Goal: Information Seeking & Learning: Learn about a topic

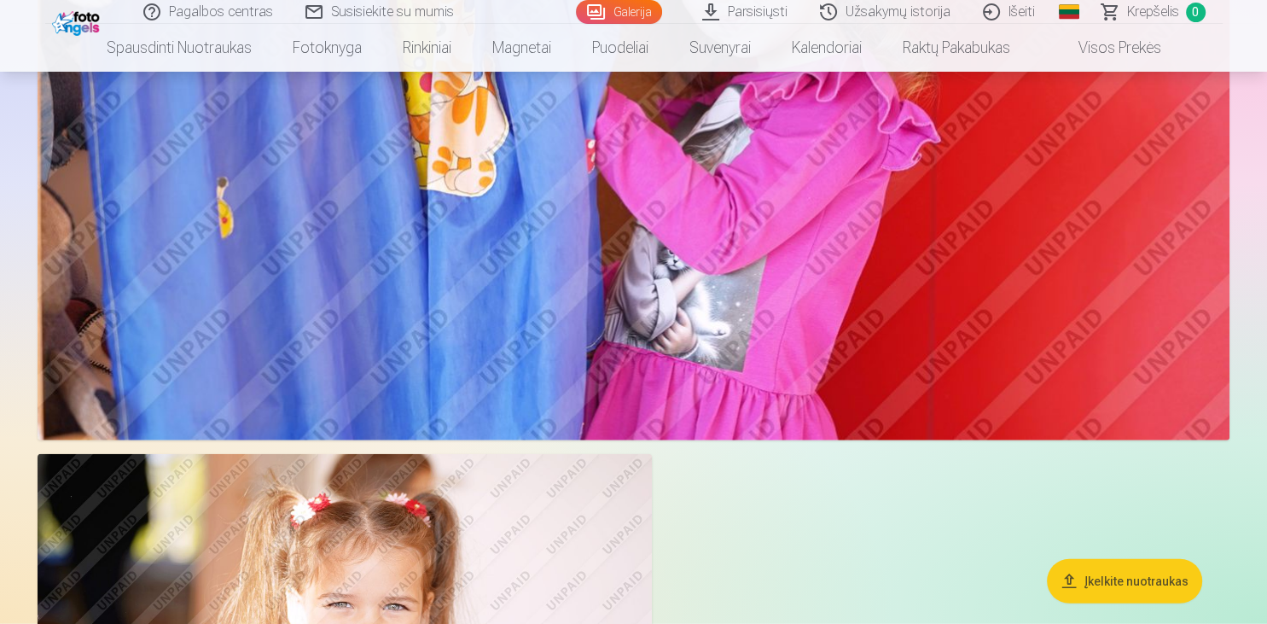
scroll to position [4414, 0]
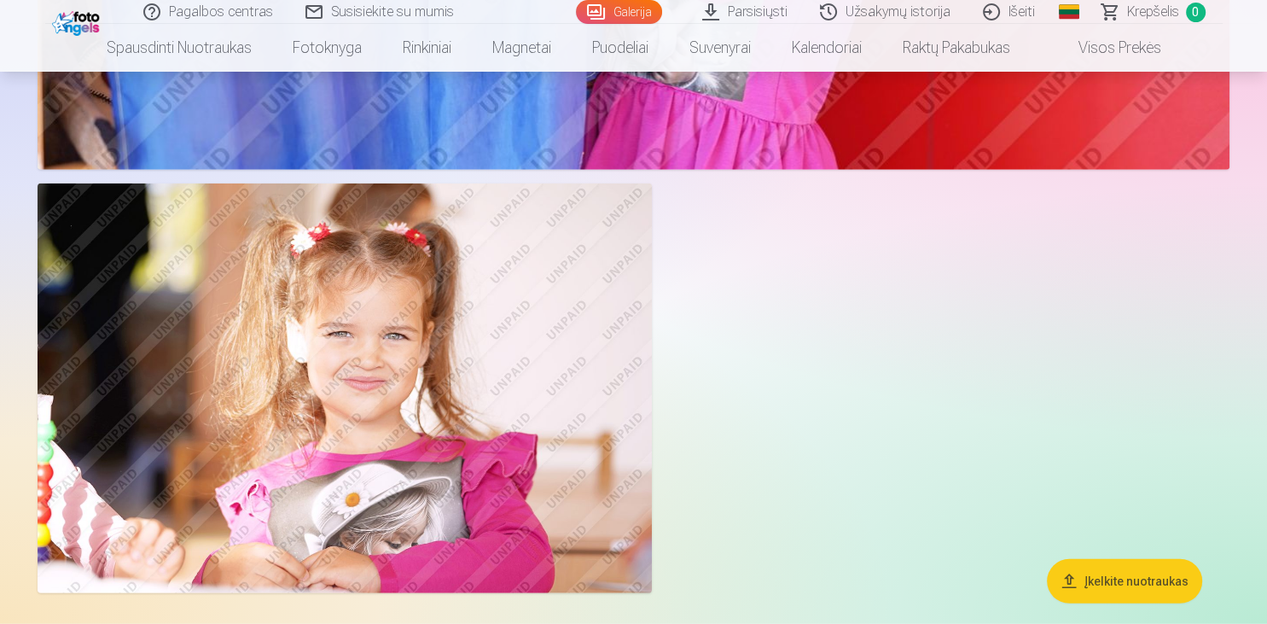
click at [1087, 578] on button "Įkelkite nuotraukas" at bounding box center [1124, 581] width 155 height 44
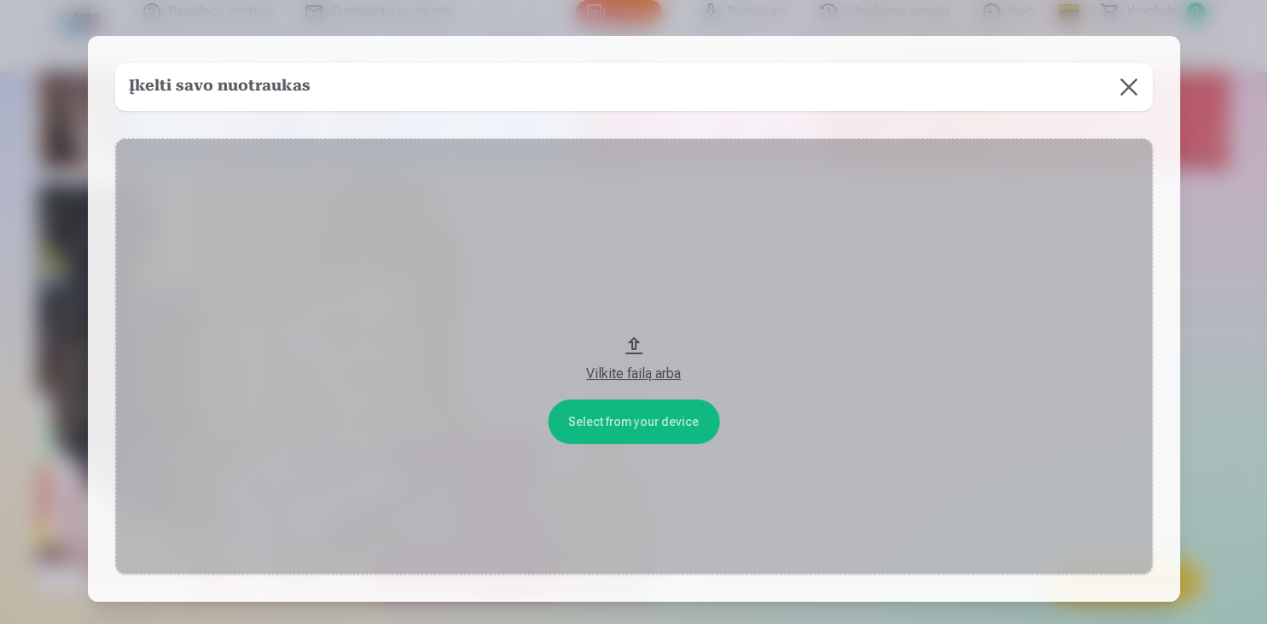
click at [631, 446] on button "Vilkite failą arba" at bounding box center [633, 356] width 1037 height 437
click at [1129, 86] on button at bounding box center [1129, 87] width 48 height 48
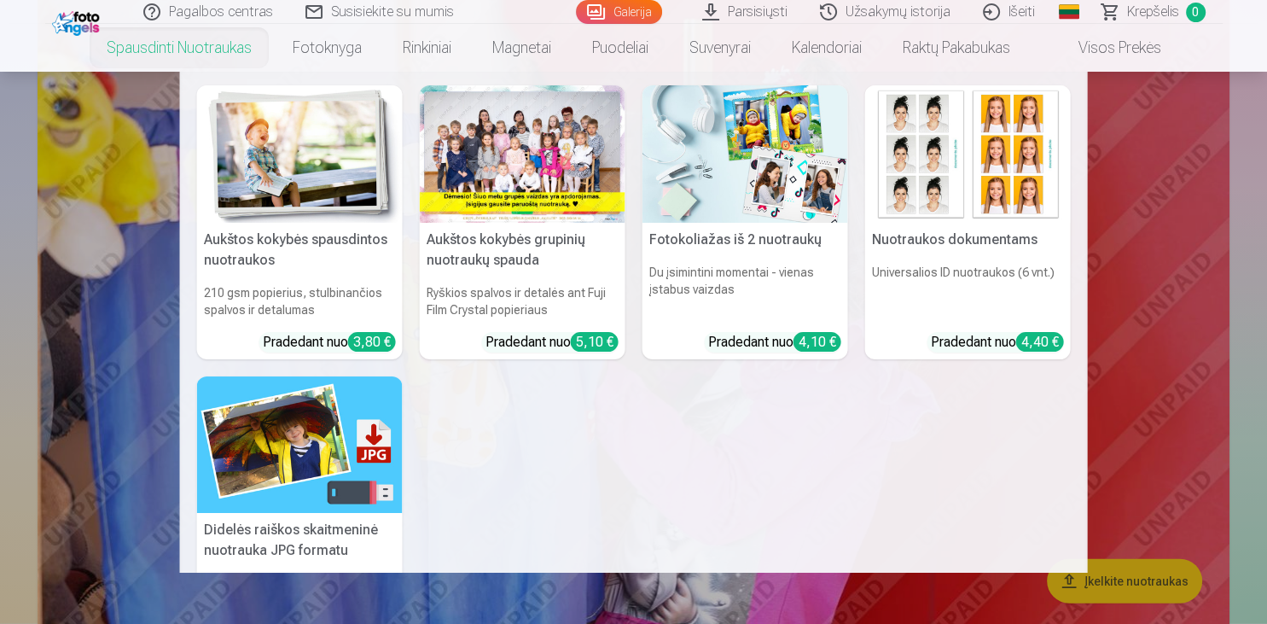
scroll to position [0, 0]
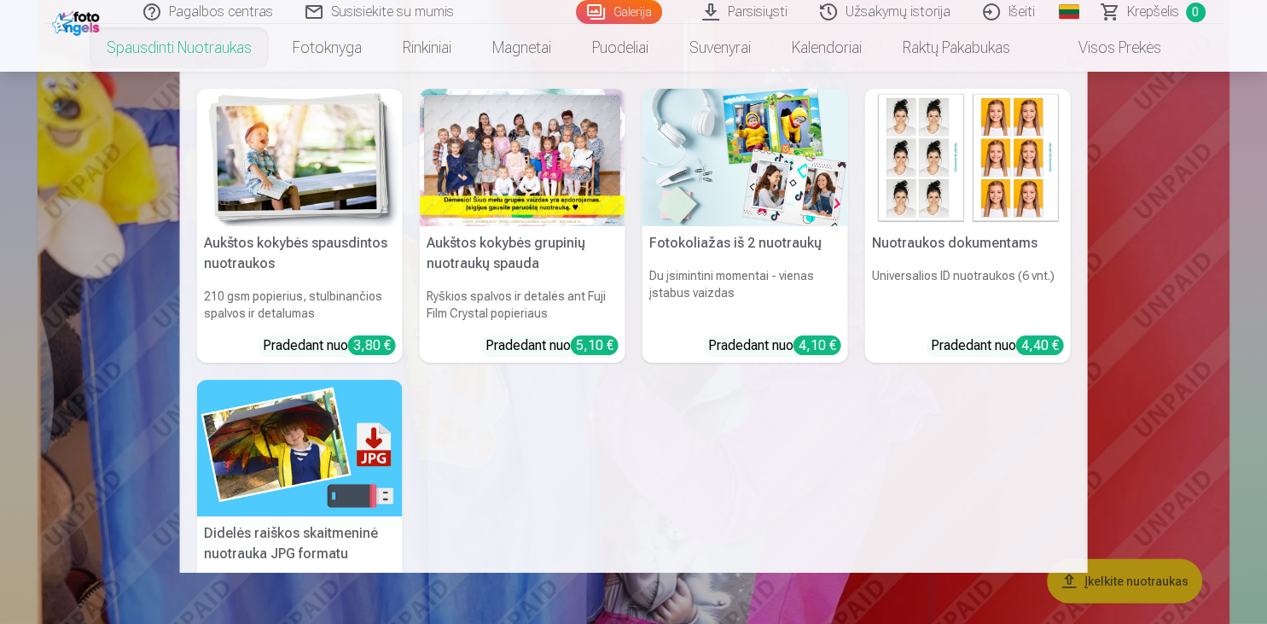
click at [507, 251] on h5 "Aukštos kokybės grupinių nuotraukų spauda" at bounding box center [523, 253] width 206 height 55
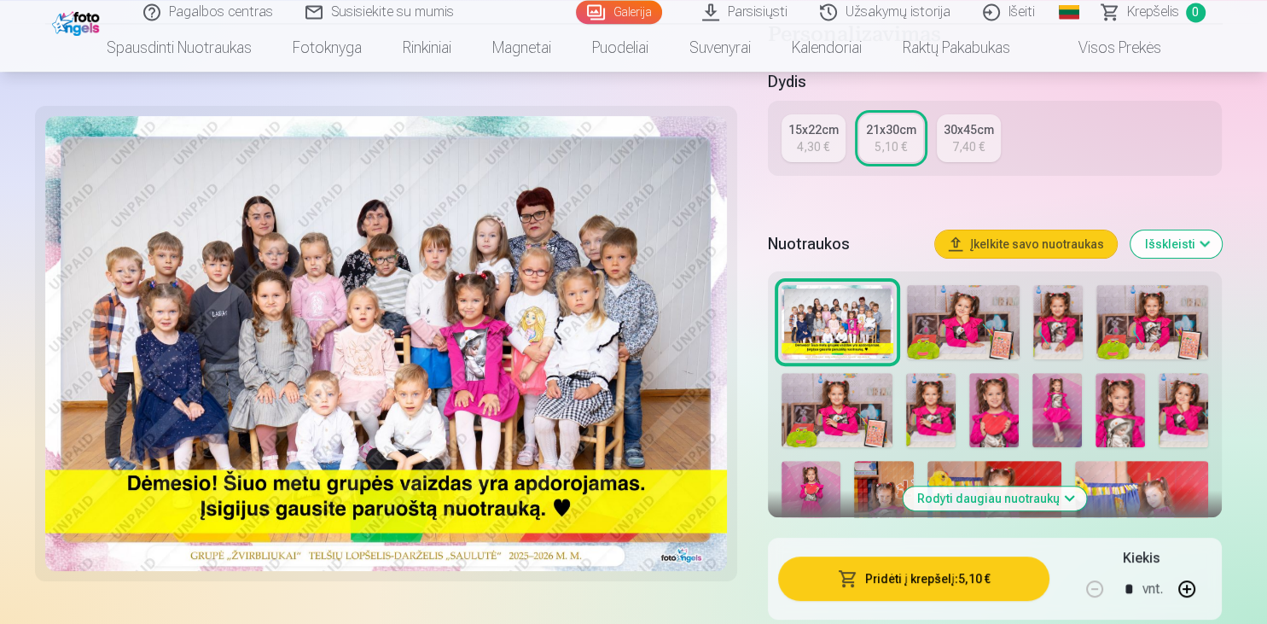
scroll to position [540, 0]
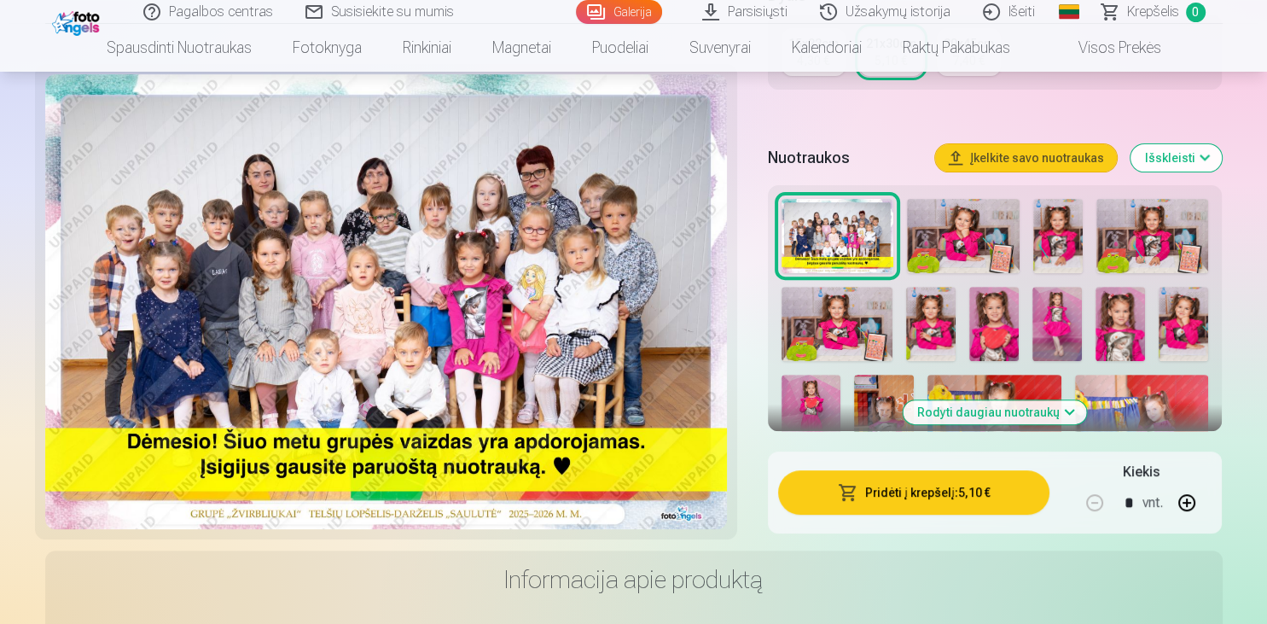
click at [937, 222] on img at bounding box center [963, 236] width 112 height 75
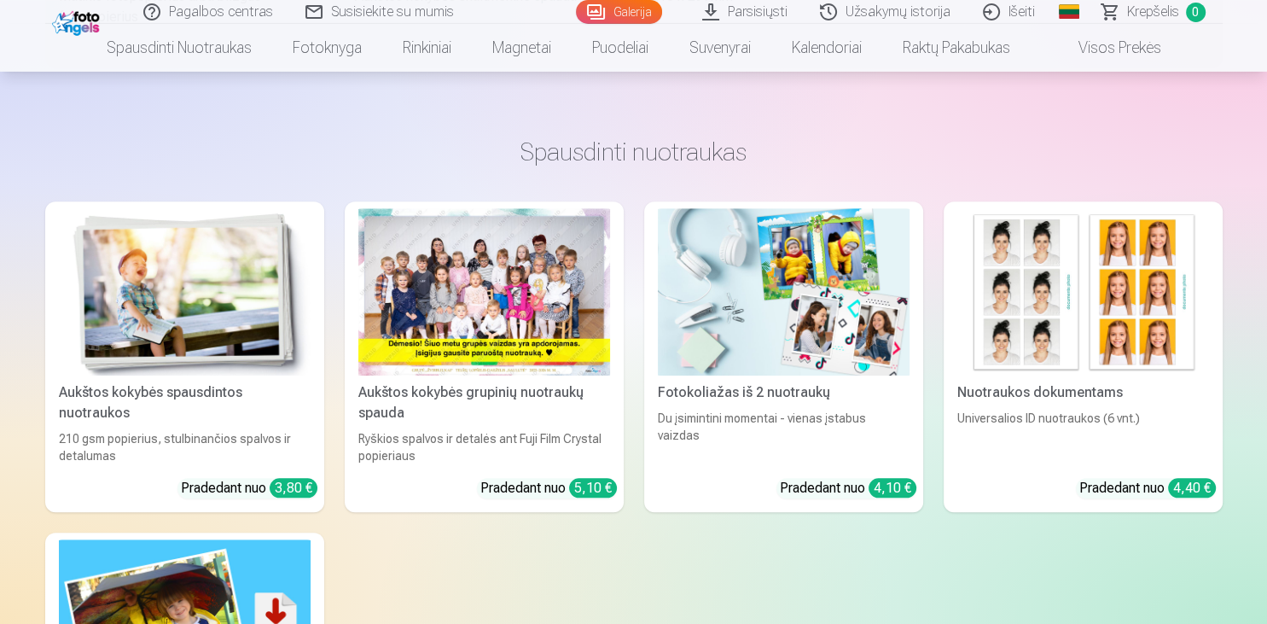
scroll to position [1170, 0]
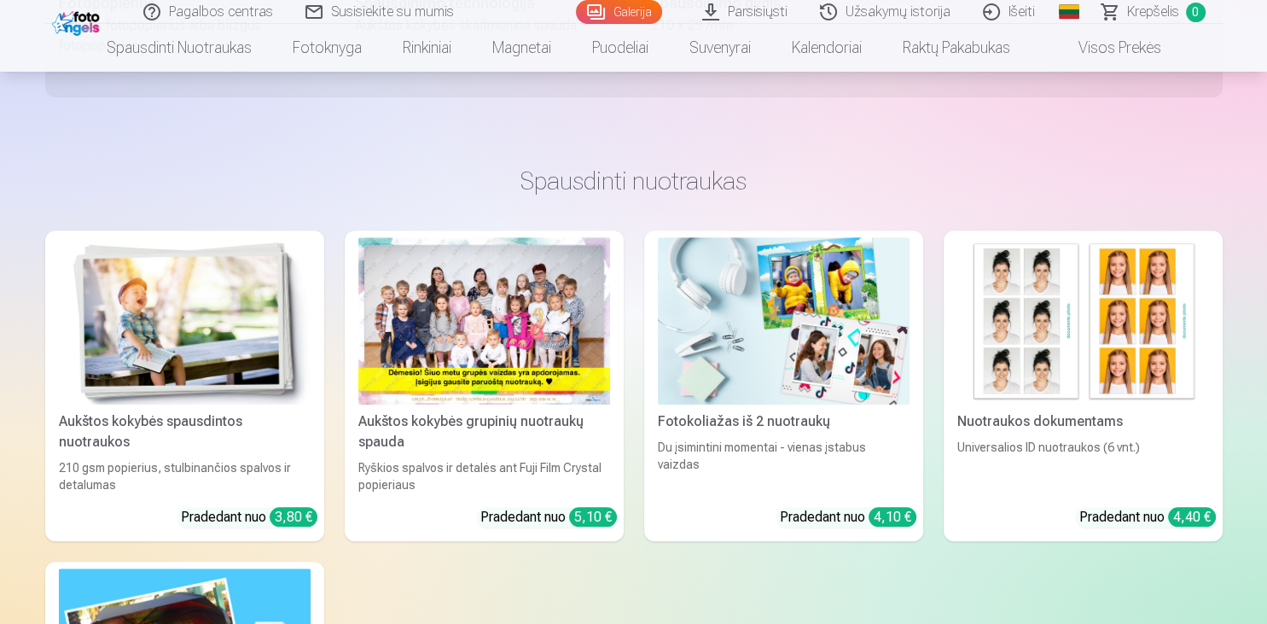
click at [795, 351] on img at bounding box center [784, 321] width 252 height 168
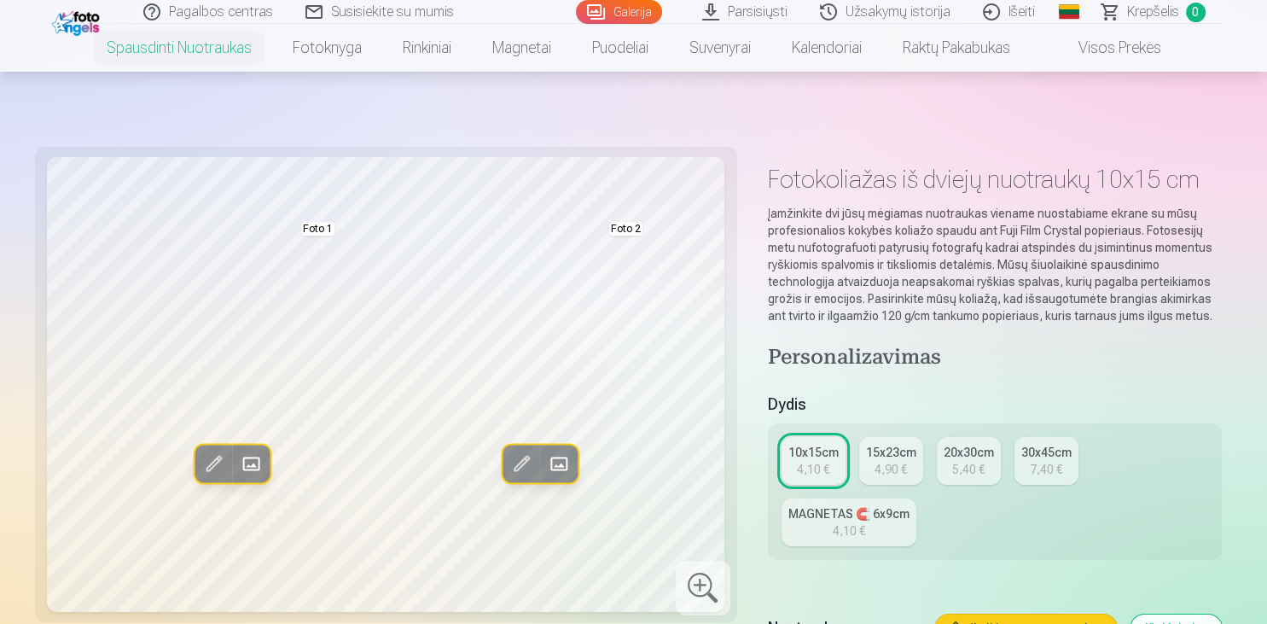
scroll to position [270, 0]
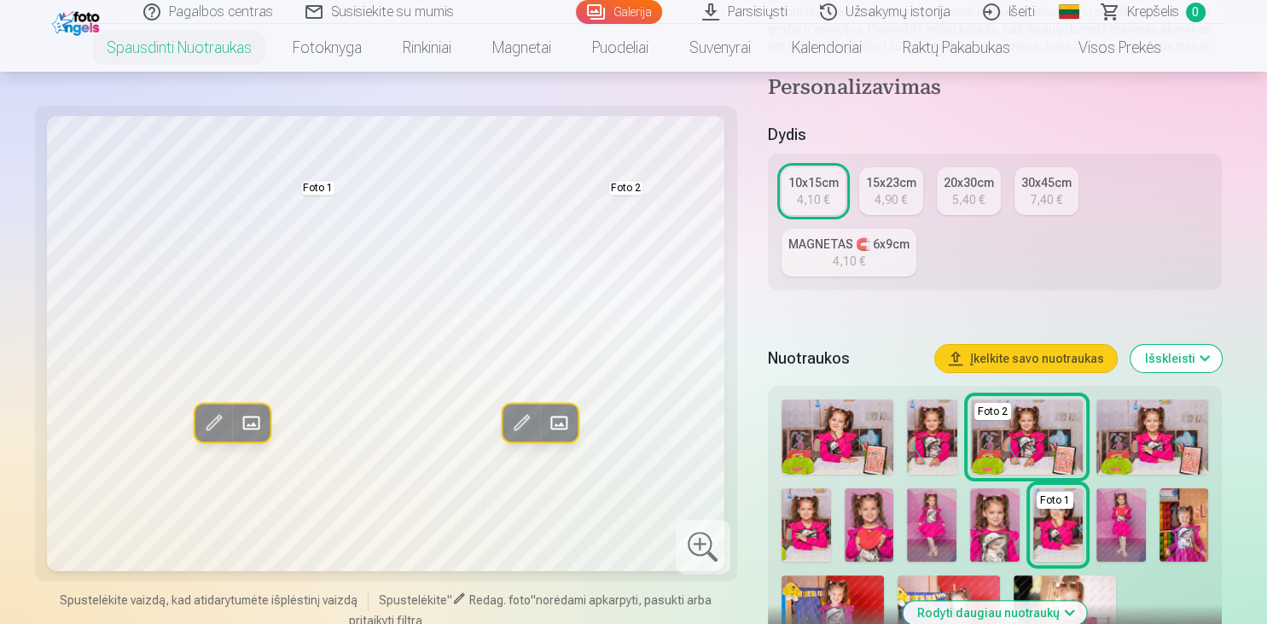
click at [839, 432] on img at bounding box center [837, 436] width 112 height 75
click at [1182, 415] on img at bounding box center [1152, 436] width 112 height 75
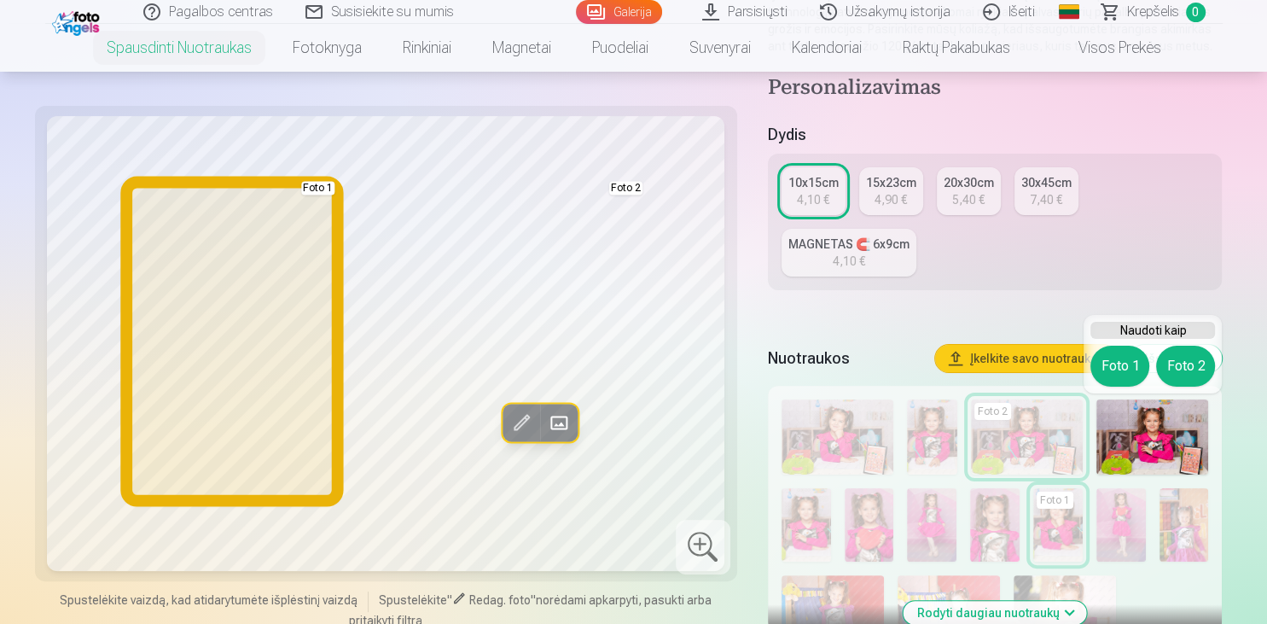
click at [1120, 371] on button "Foto 1" at bounding box center [1119, 365] width 59 height 41
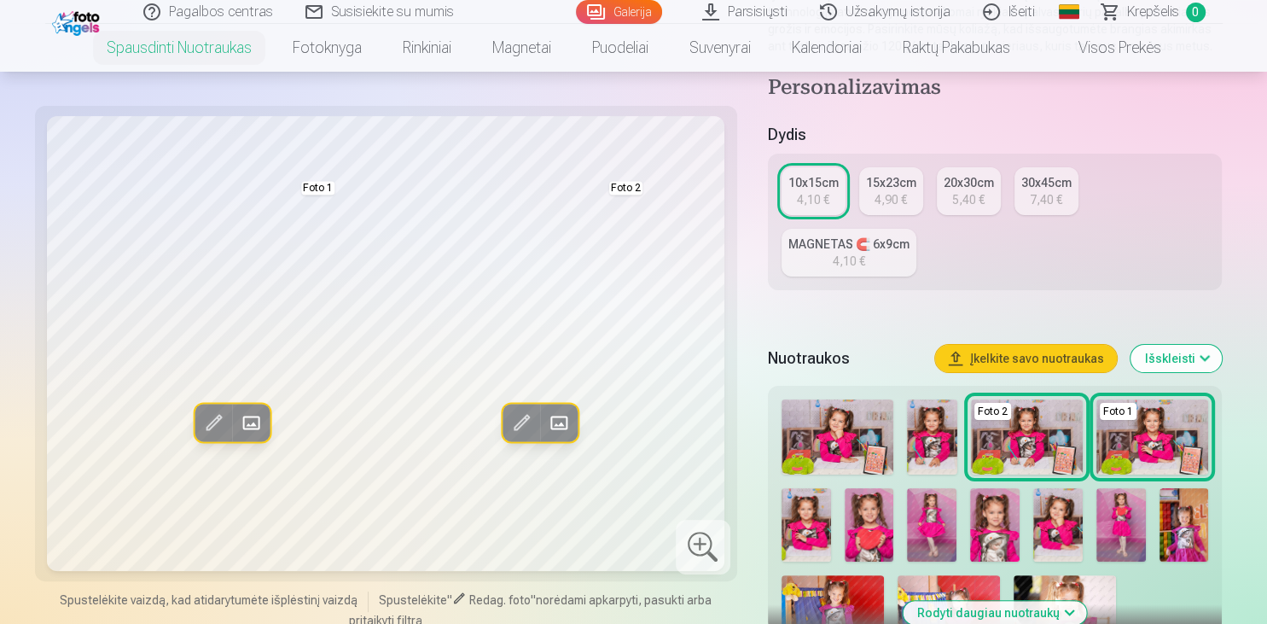
click at [1108, 547] on img at bounding box center [1120, 525] width 49 height 74
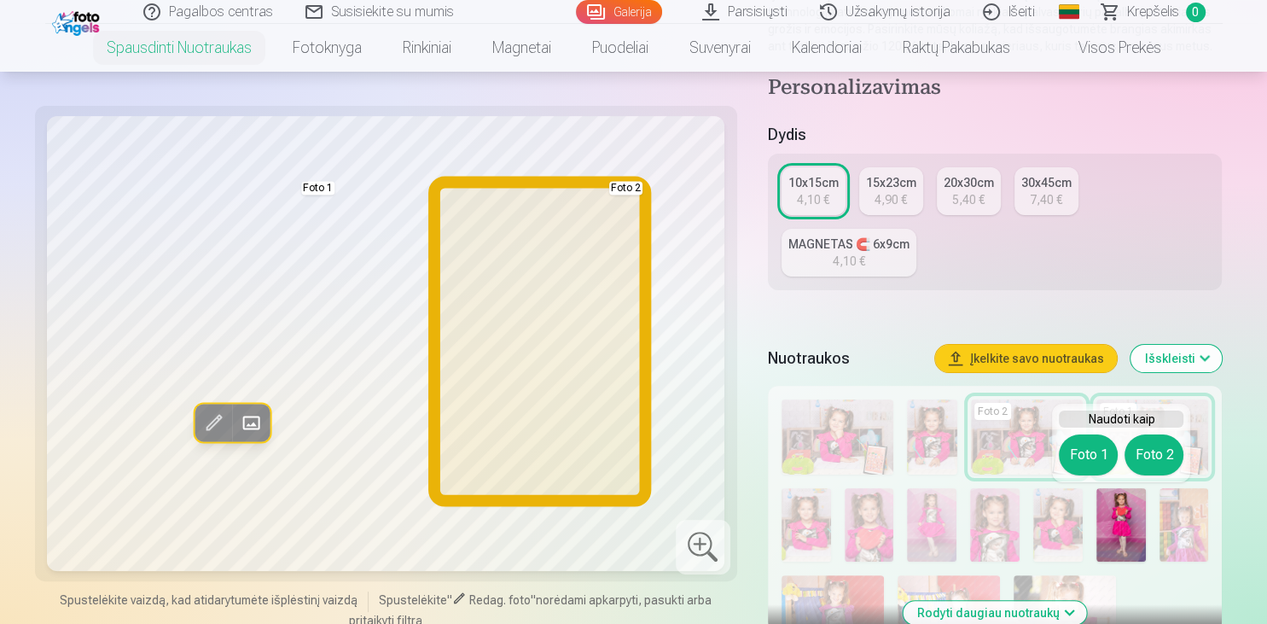
click at [1150, 455] on button "Foto 2" at bounding box center [1153, 454] width 59 height 41
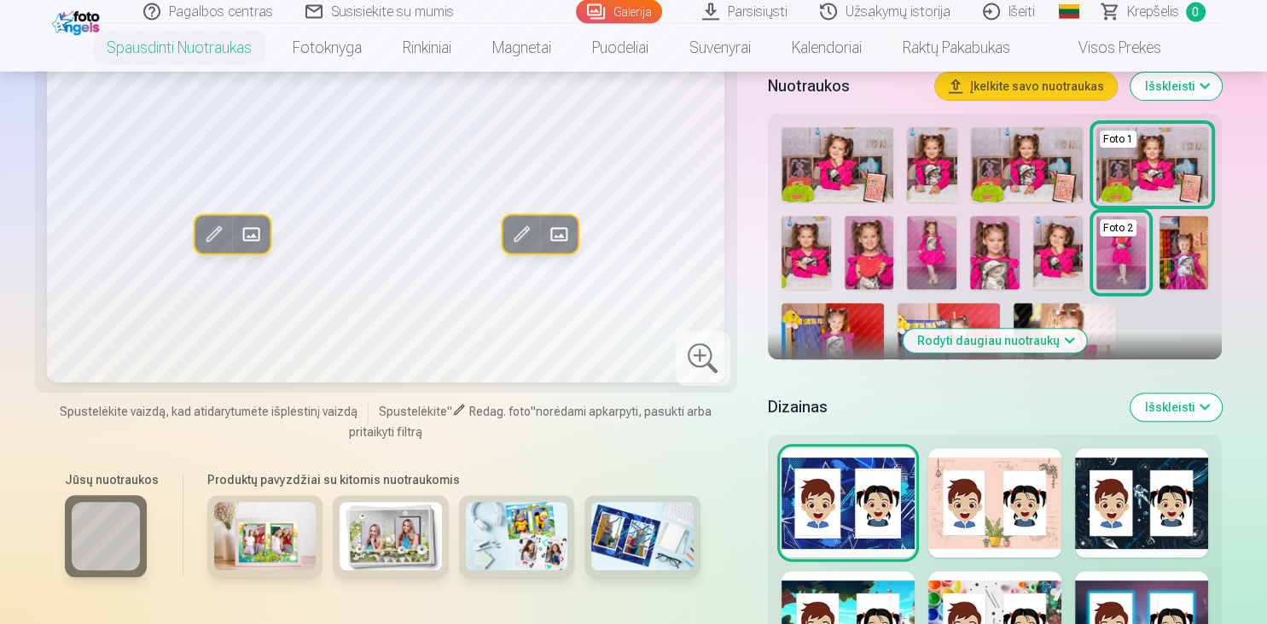
scroll to position [540, 0]
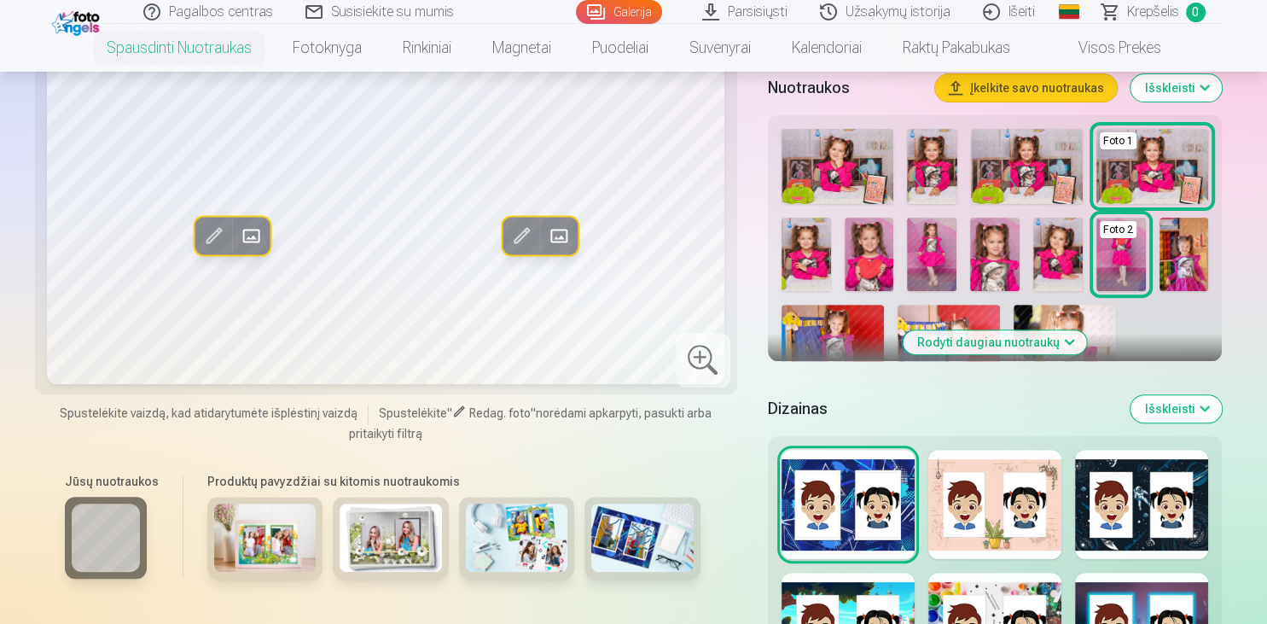
click at [874, 508] on div at bounding box center [847, 504] width 133 height 109
click at [963, 511] on div at bounding box center [994, 504] width 133 height 109
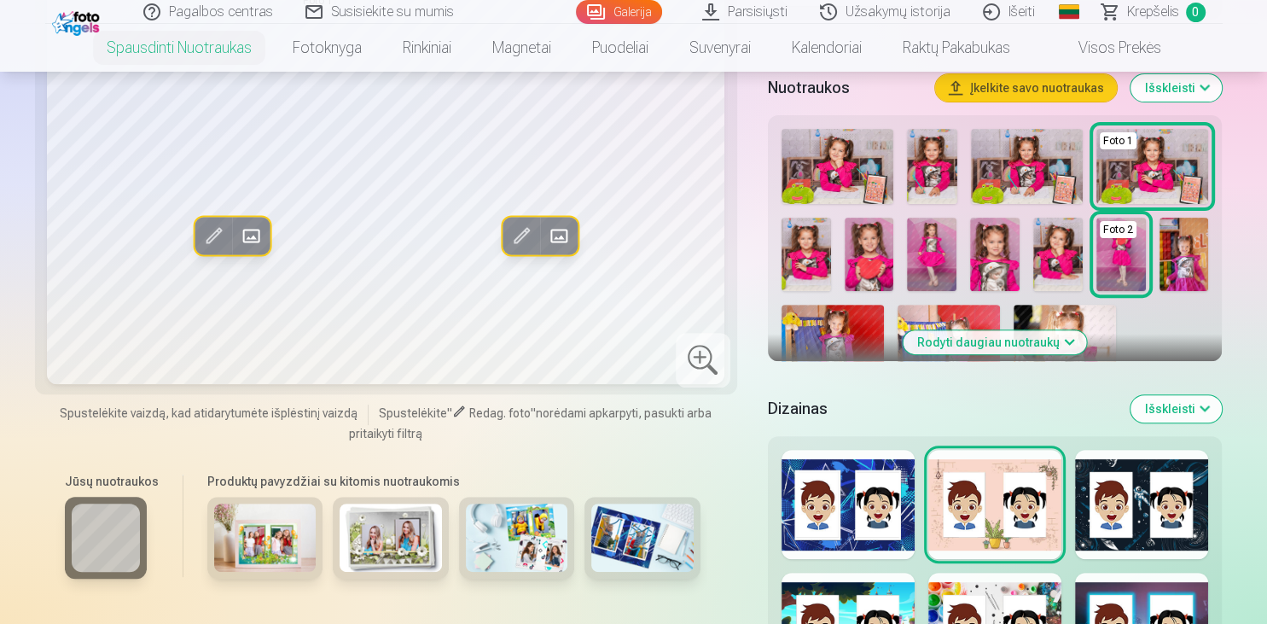
click at [1135, 531] on div at bounding box center [1141, 504] width 133 height 109
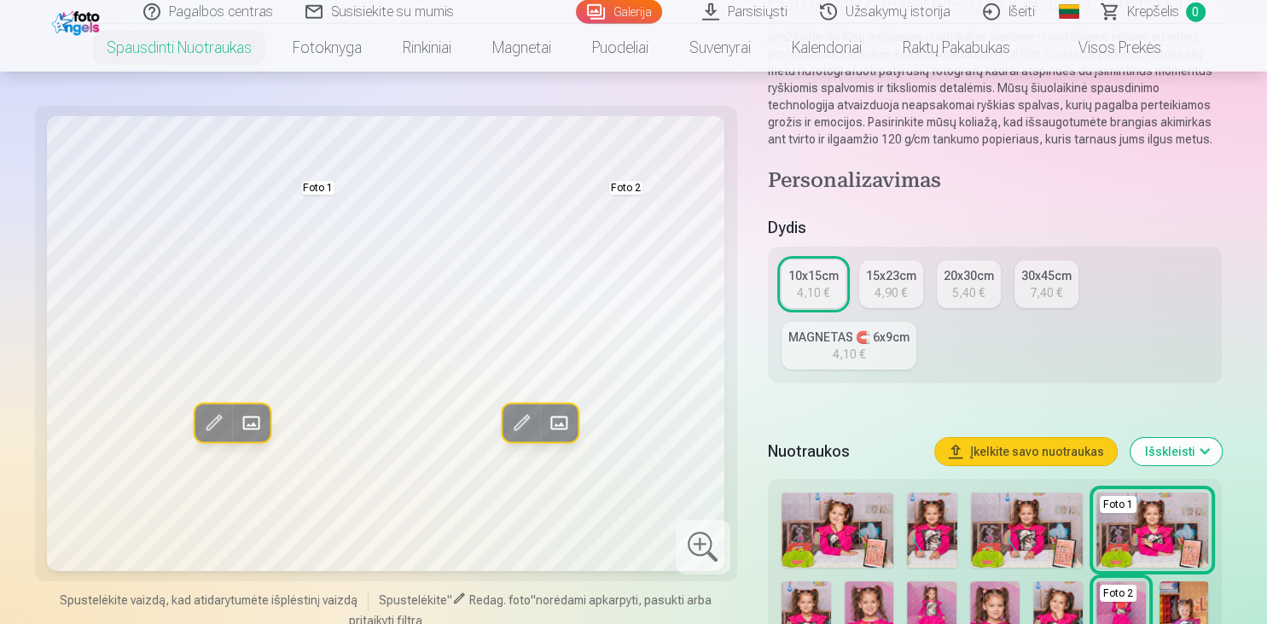
scroll to position [90, 0]
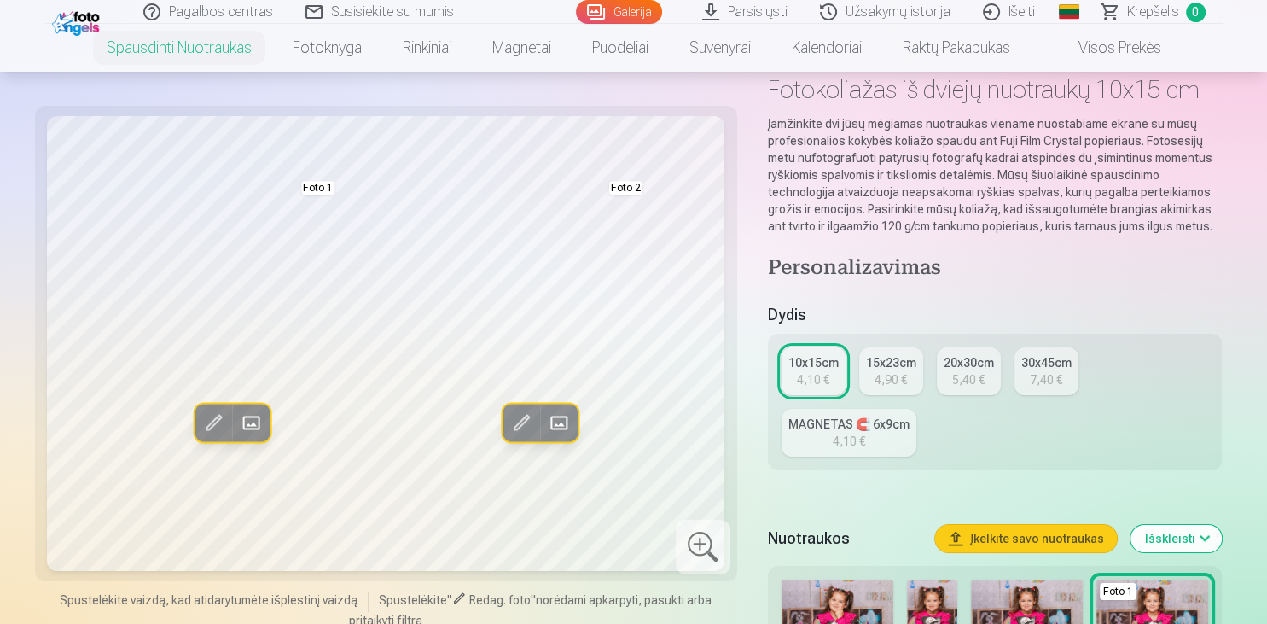
click at [894, 357] on div "15x23cm" at bounding box center [891, 362] width 50 height 17
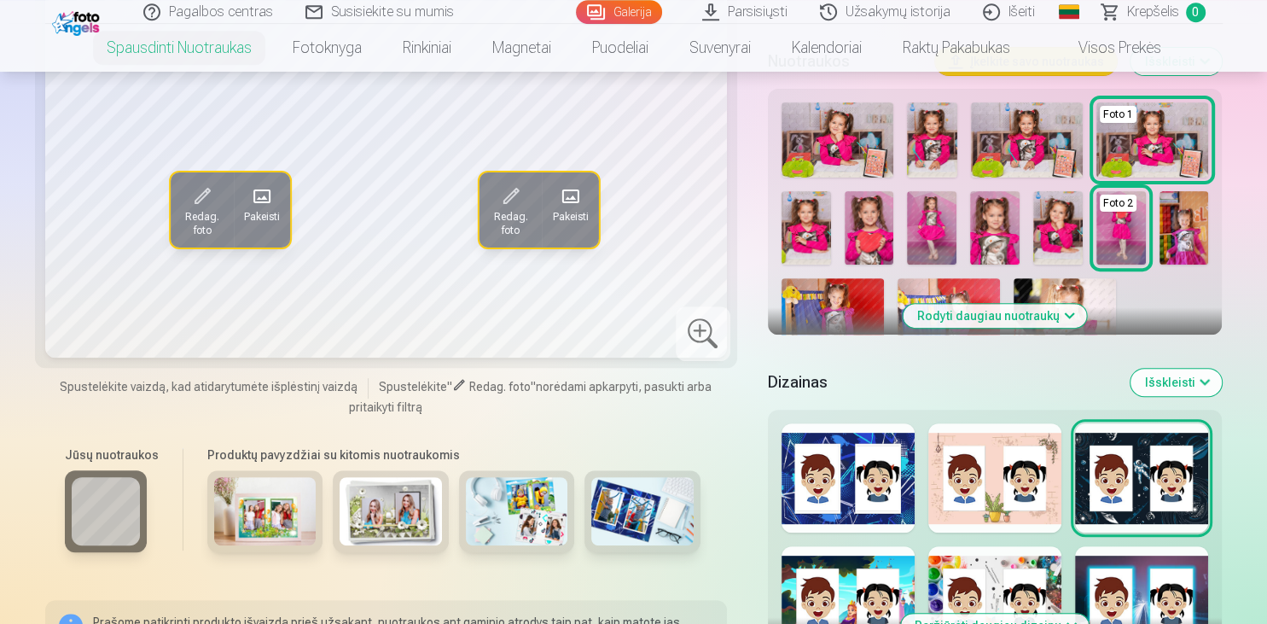
scroll to position [630, 0]
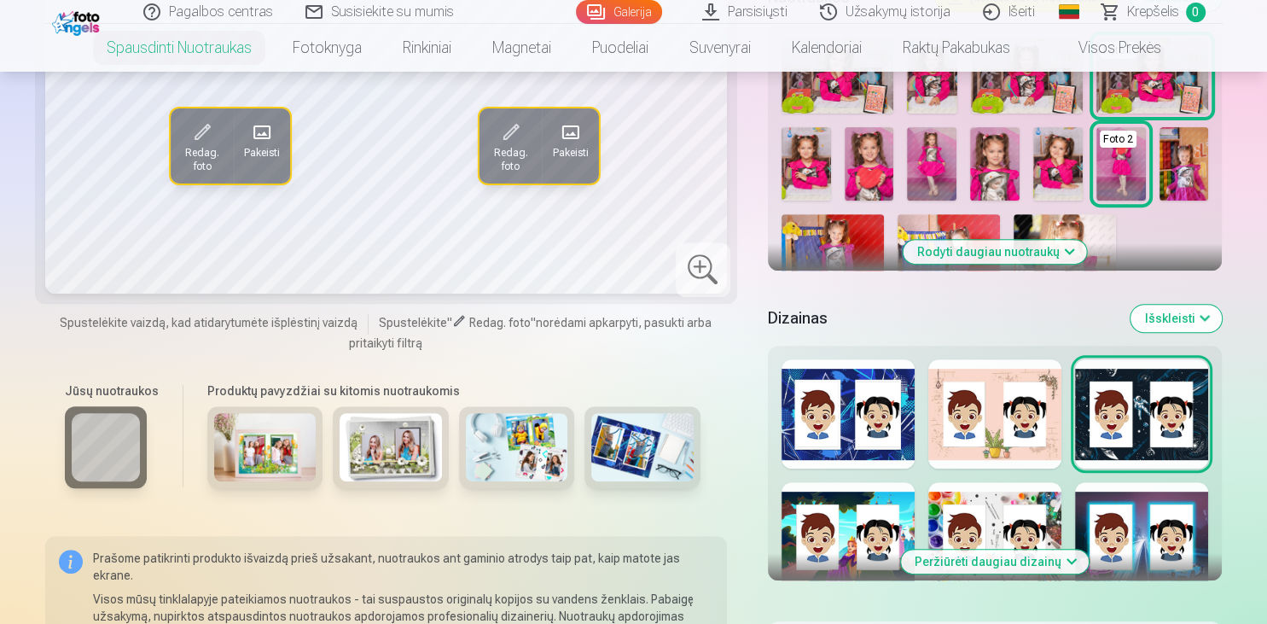
click at [293, 457] on img at bounding box center [265, 447] width 102 height 68
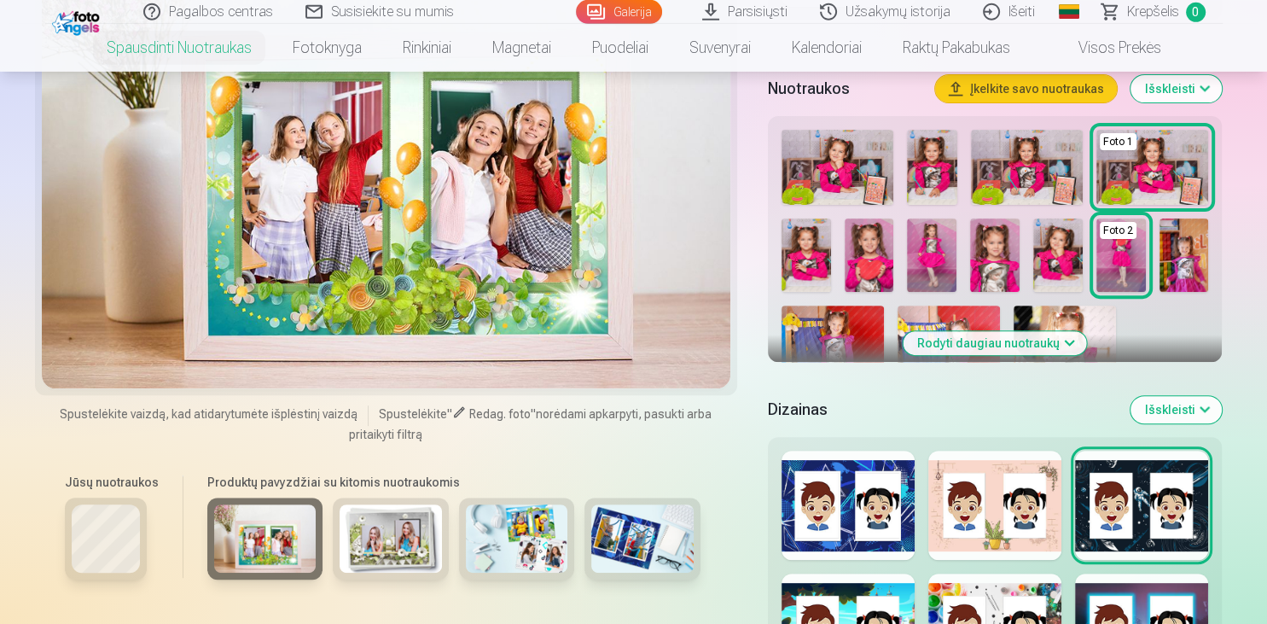
scroll to position [540, 0]
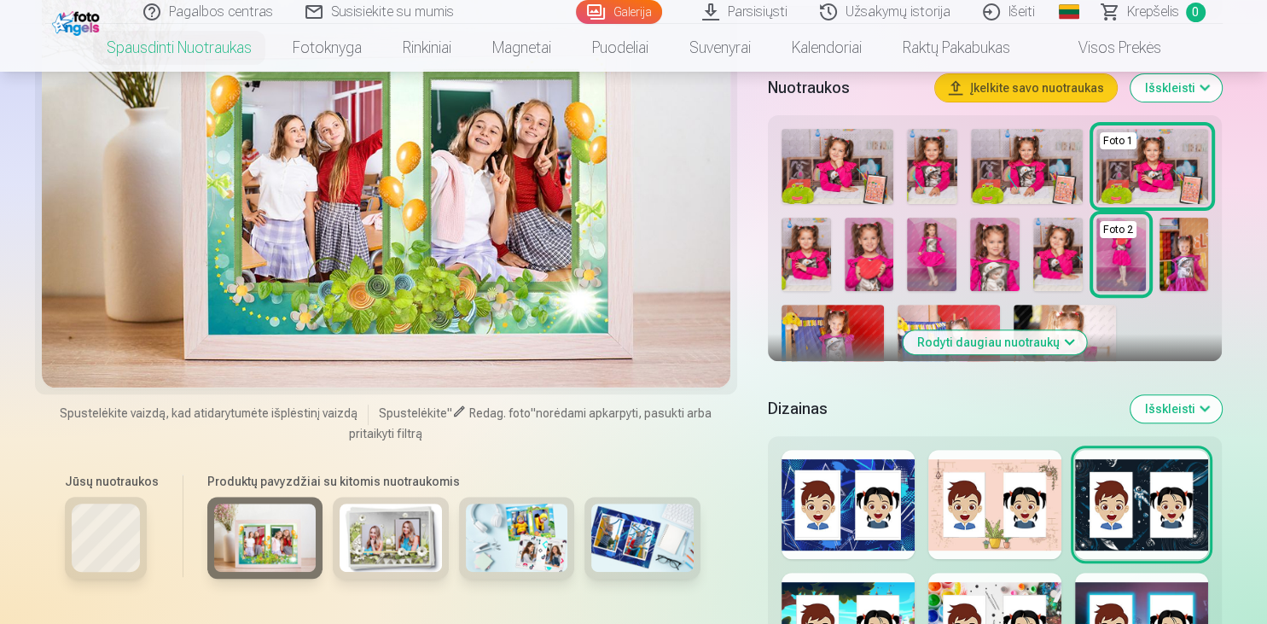
click at [386, 537] on img at bounding box center [391, 537] width 102 height 68
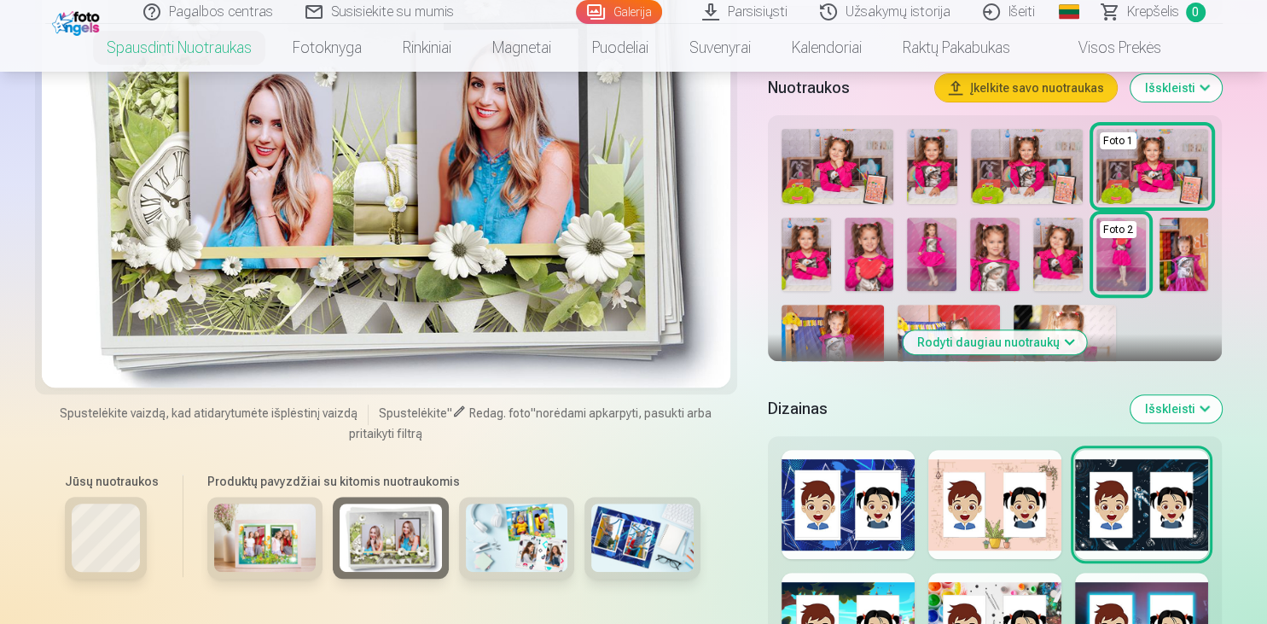
click at [471, 543] on img at bounding box center [517, 537] width 102 height 68
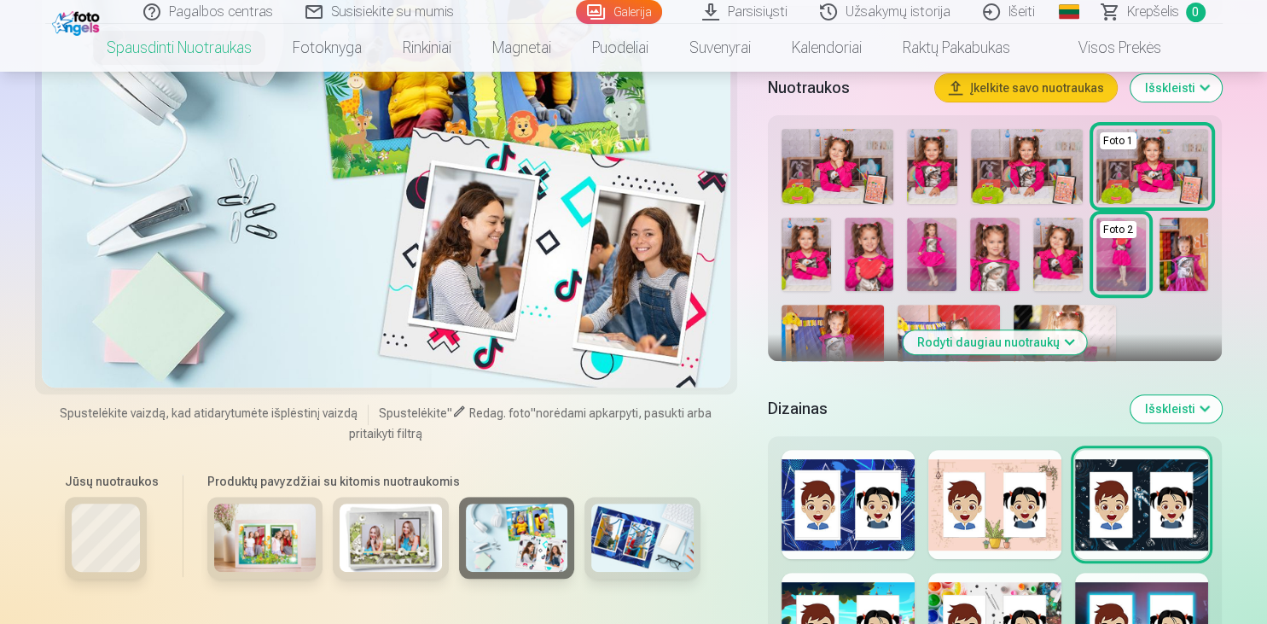
click at [609, 548] on img at bounding box center [642, 537] width 102 height 68
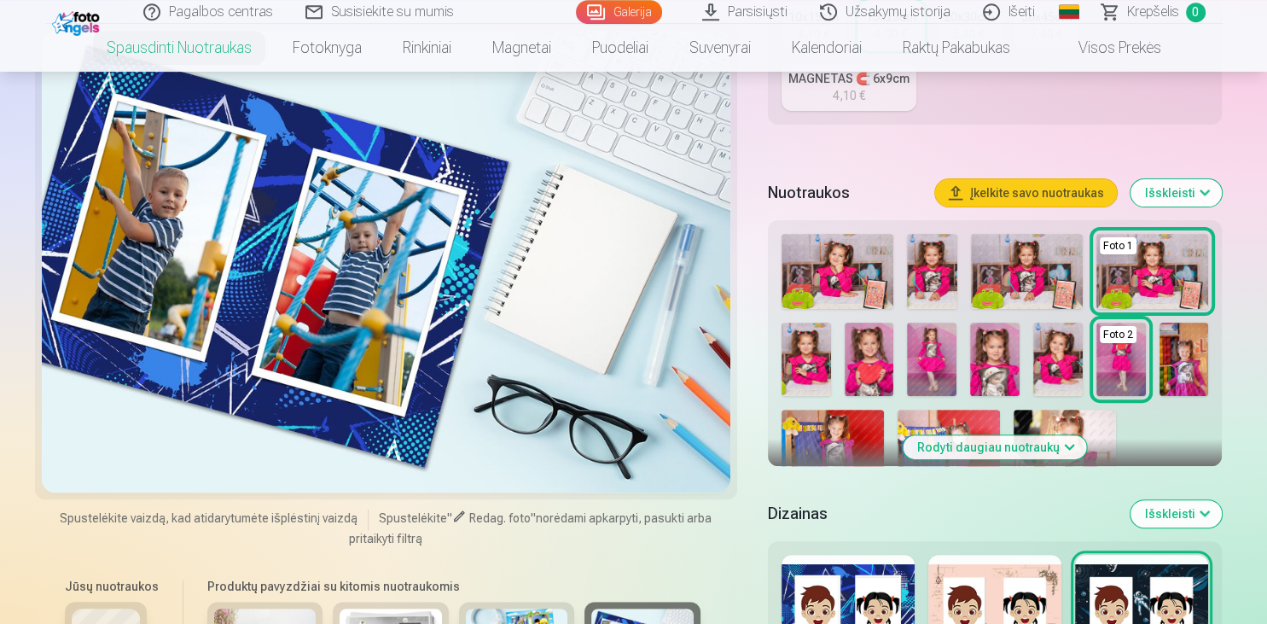
scroll to position [360, 0]
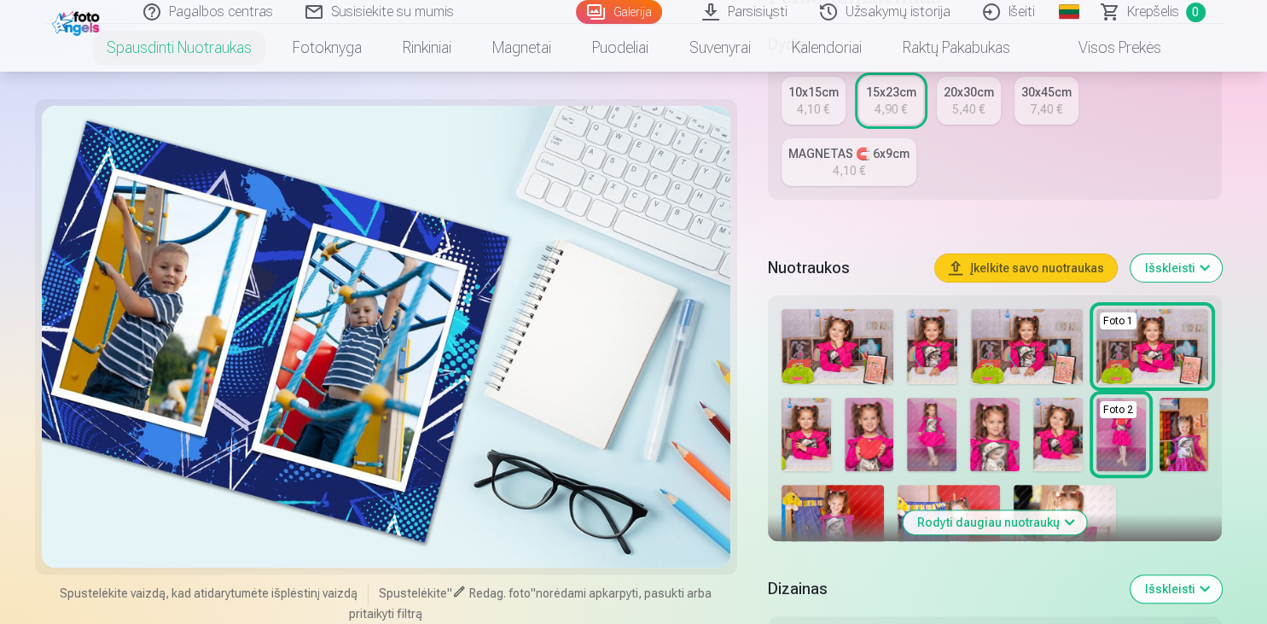
click at [835, 177] on div "4,10 €" at bounding box center [849, 170] width 32 height 17
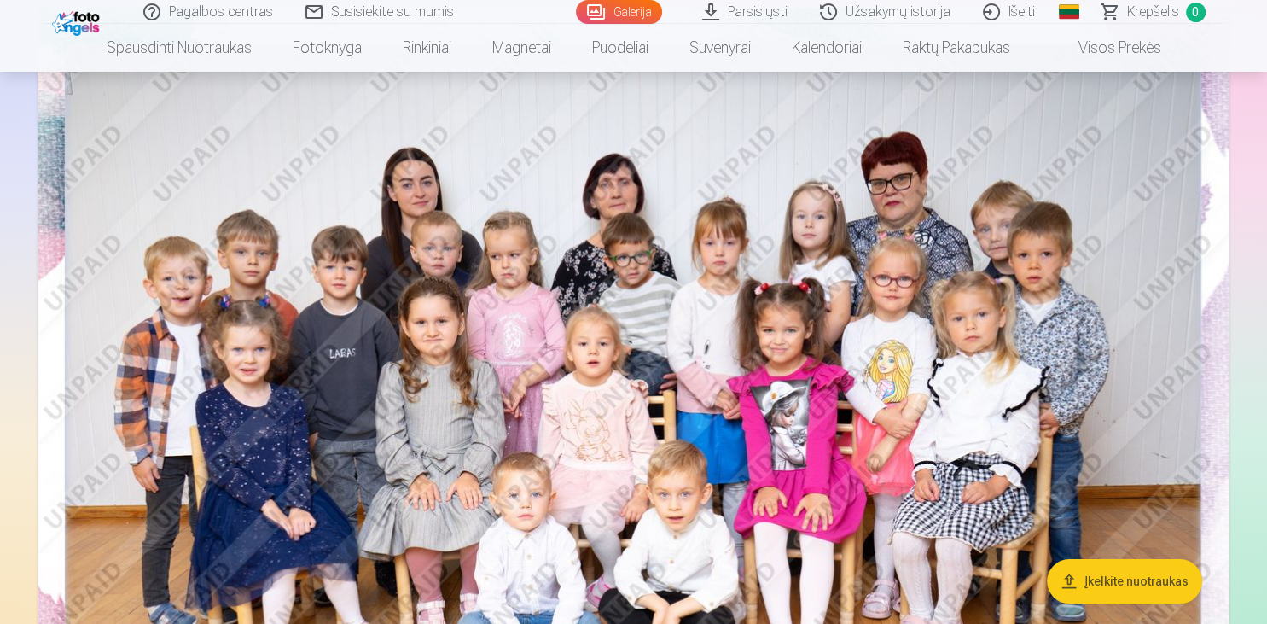
scroll to position [90, 0]
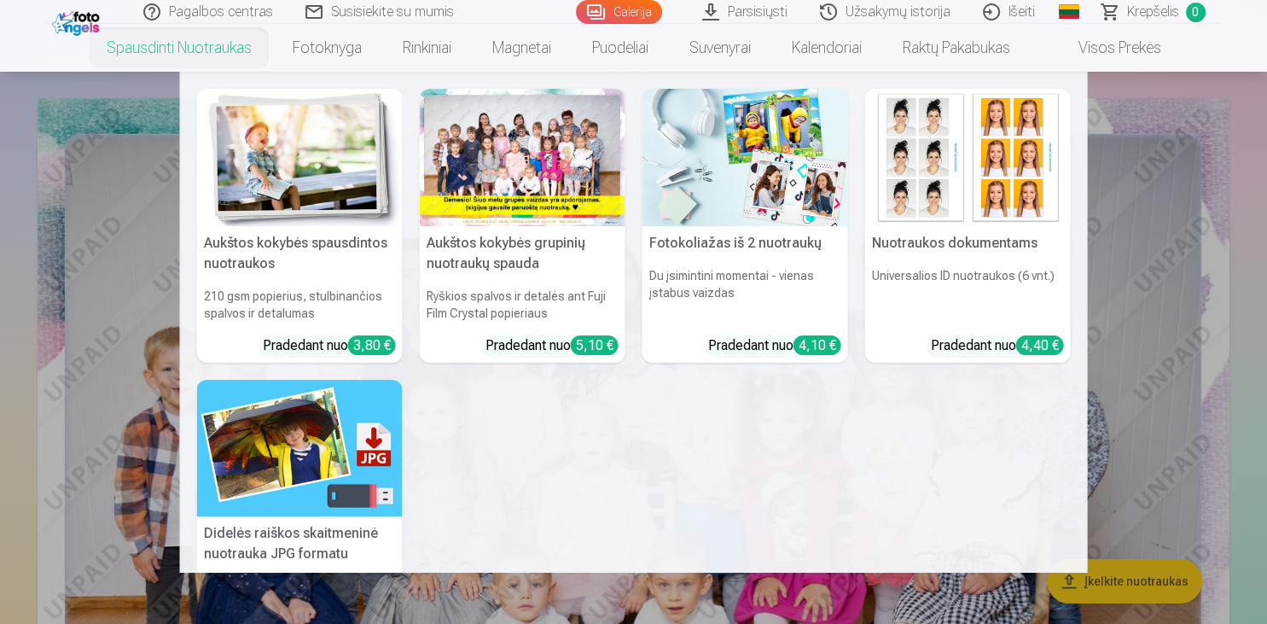
click at [65, 376] on nav "Aukštos kokybės spausdintos nuotraukos 210 gsm popierius, stulbinančios spalvos…" at bounding box center [633, 322] width 1267 height 501
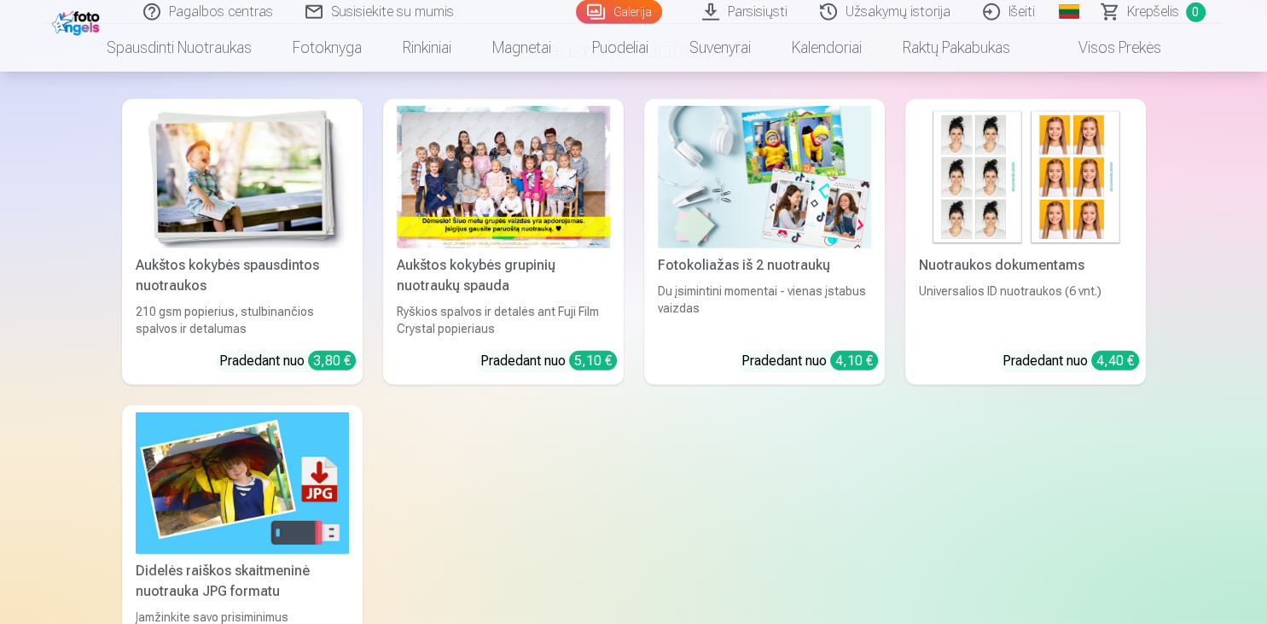
scroll to position [5134, 0]
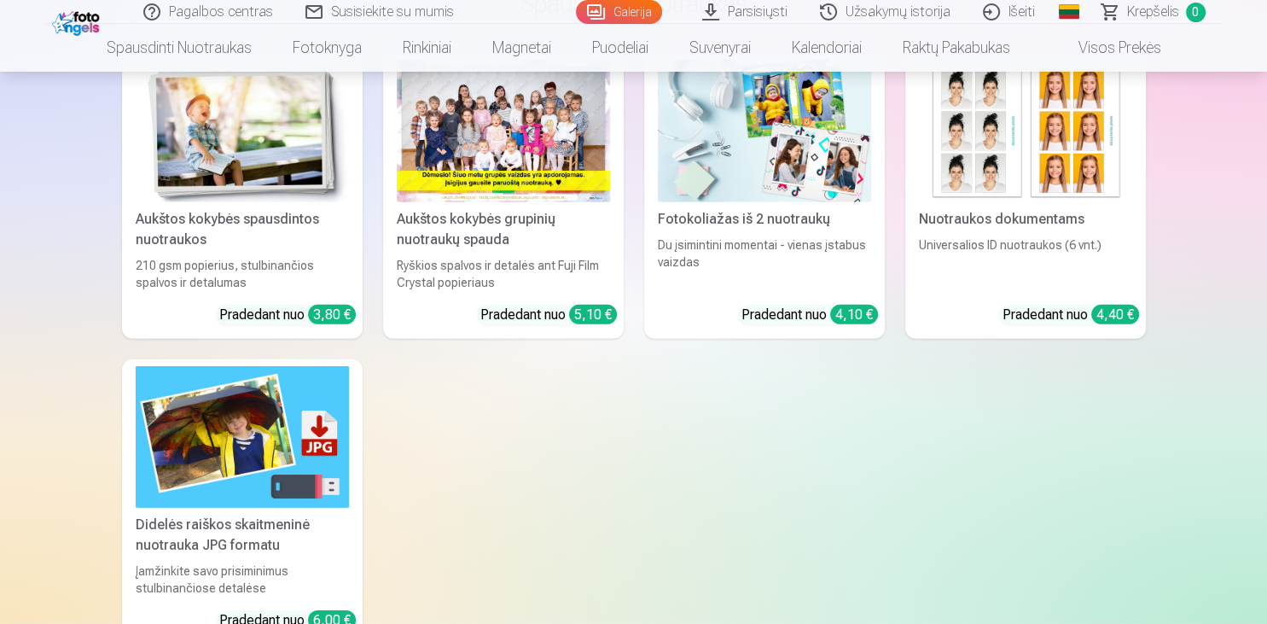
click at [264, 215] on div "Aukštos kokybės spausdintos nuotraukos" at bounding box center [242, 229] width 227 height 41
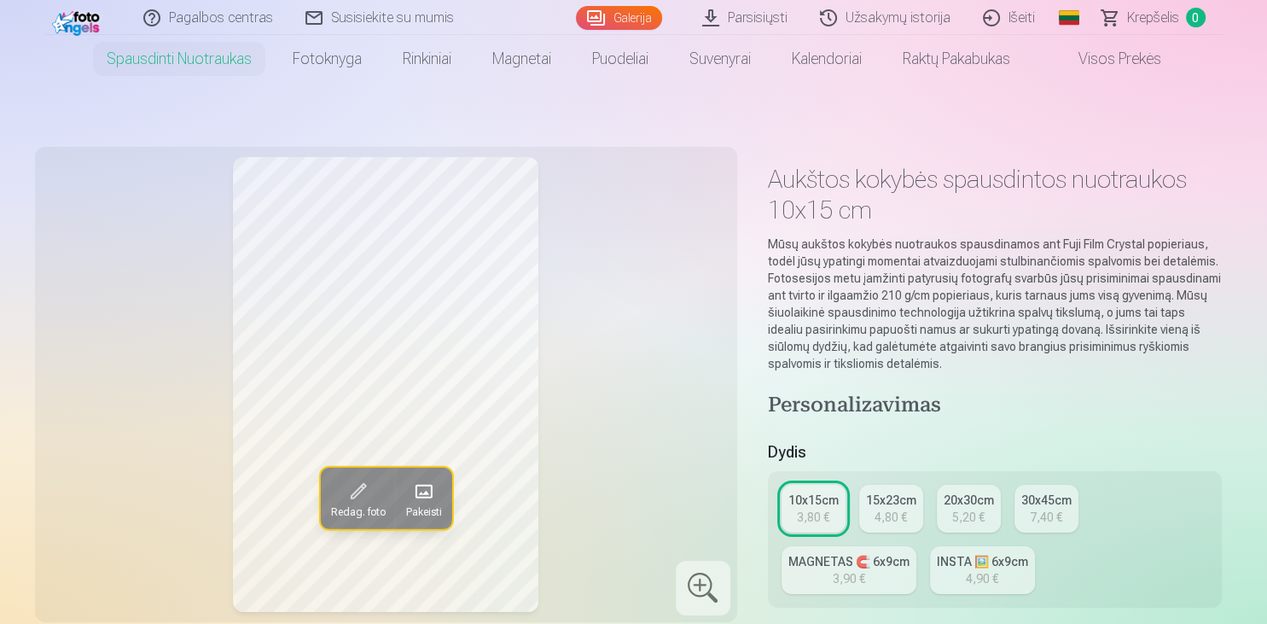
scroll to position [180, 0]
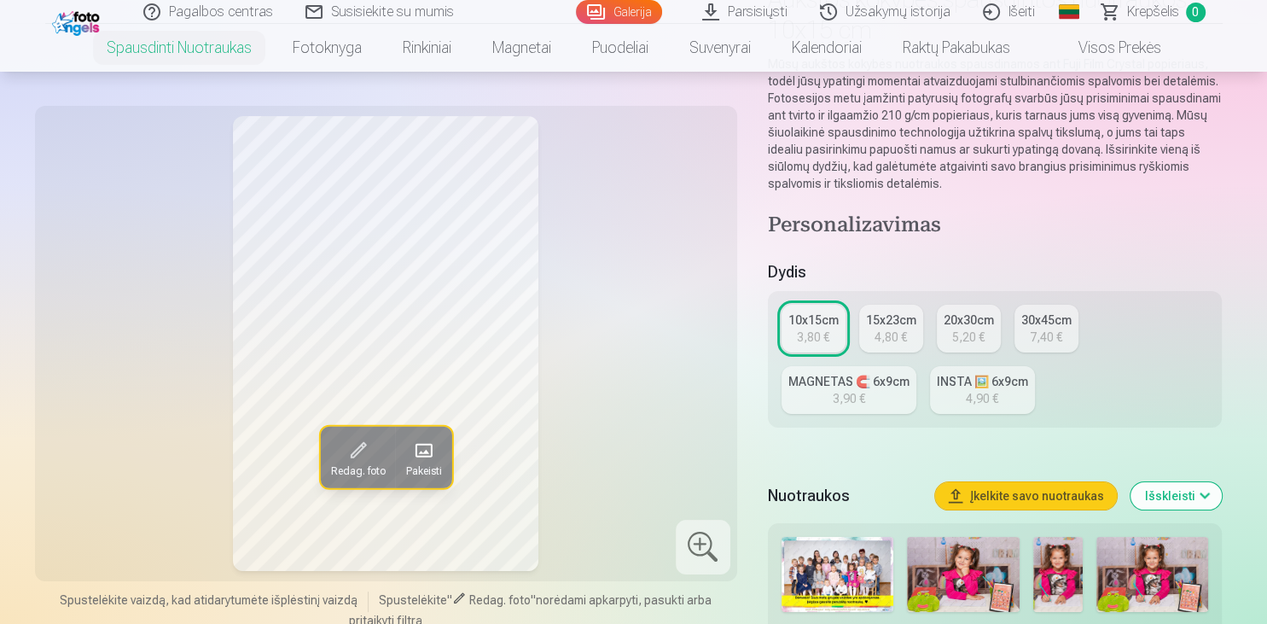
click at [914, 340] on link "15x23cm 4,80 €" at bounding box center [891, 329] width 64 height 48
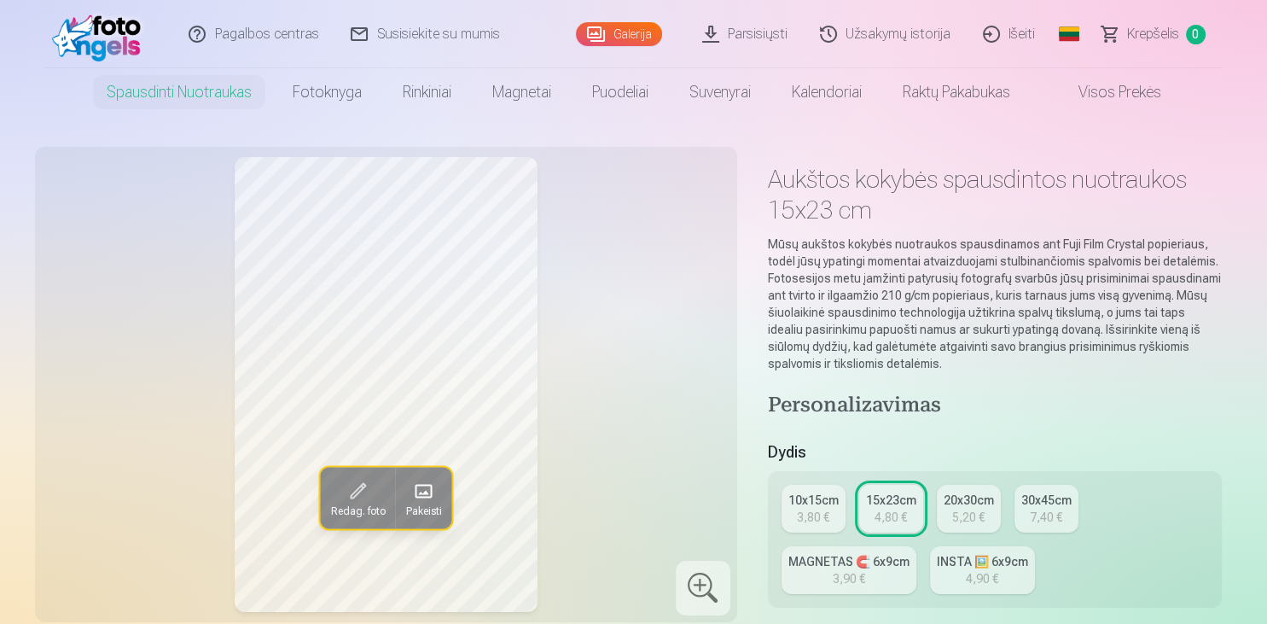
click at [961, 520] on div "5,20 €" at bounding box center [968, 516] width 32 height 17
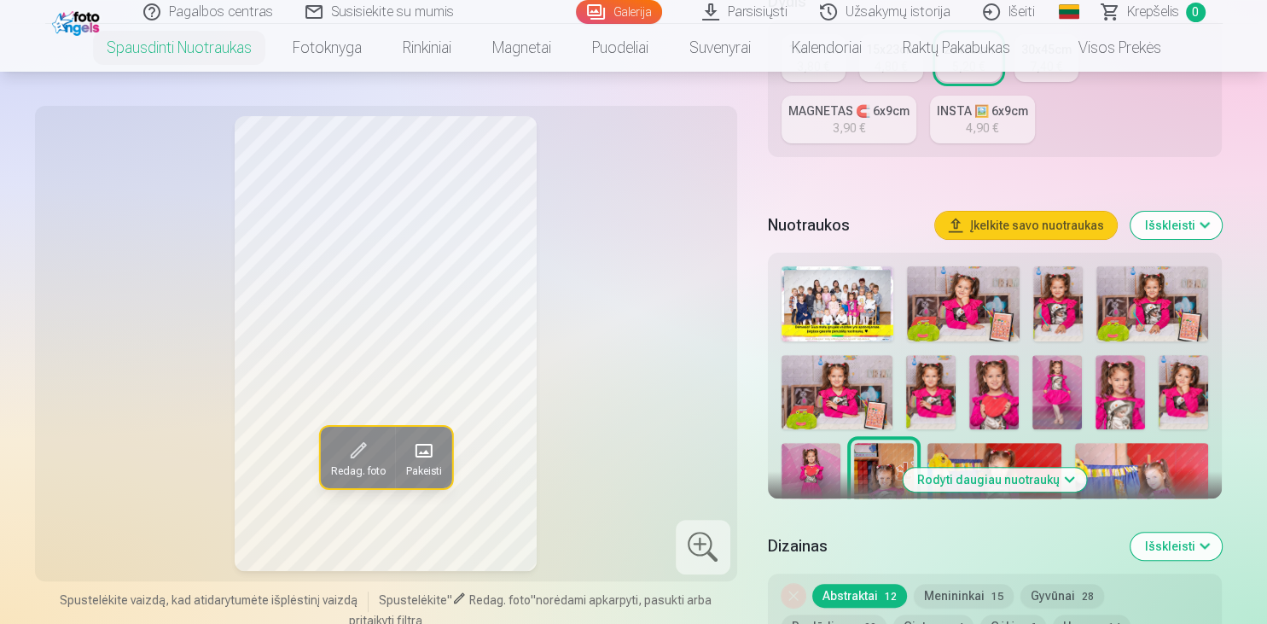
scroll to position [810, 0]
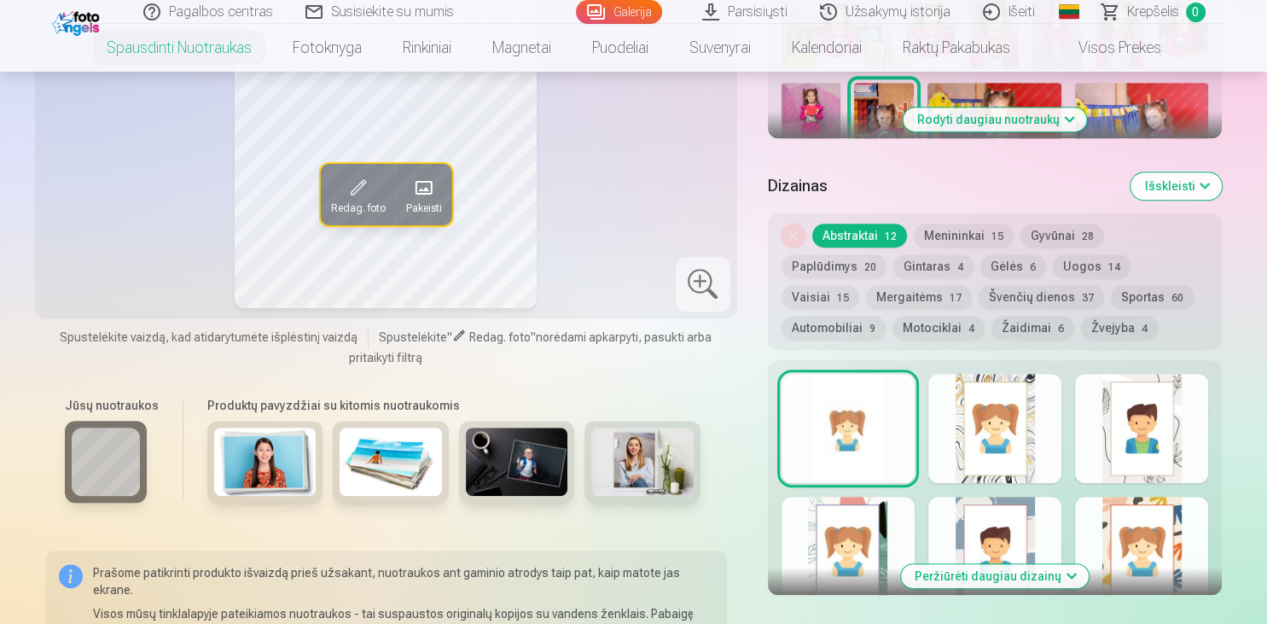
click at [1162, 447] on div at bounding box center [1141, 428] width 133 height 109
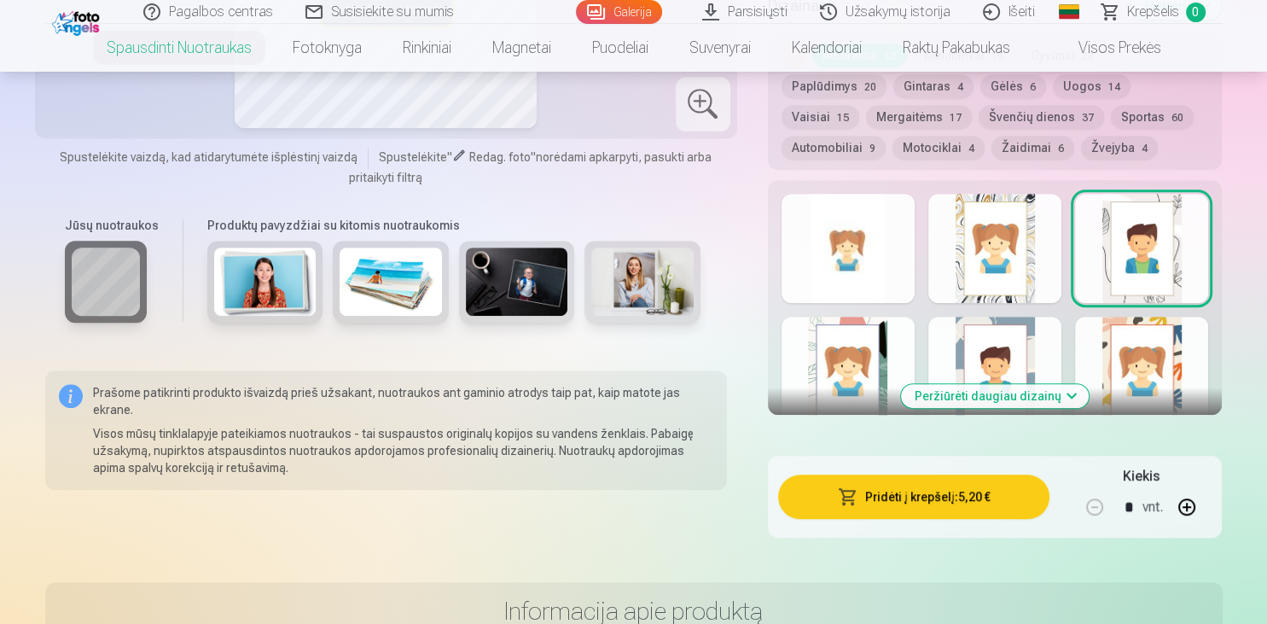
scroll to position [901, 0]
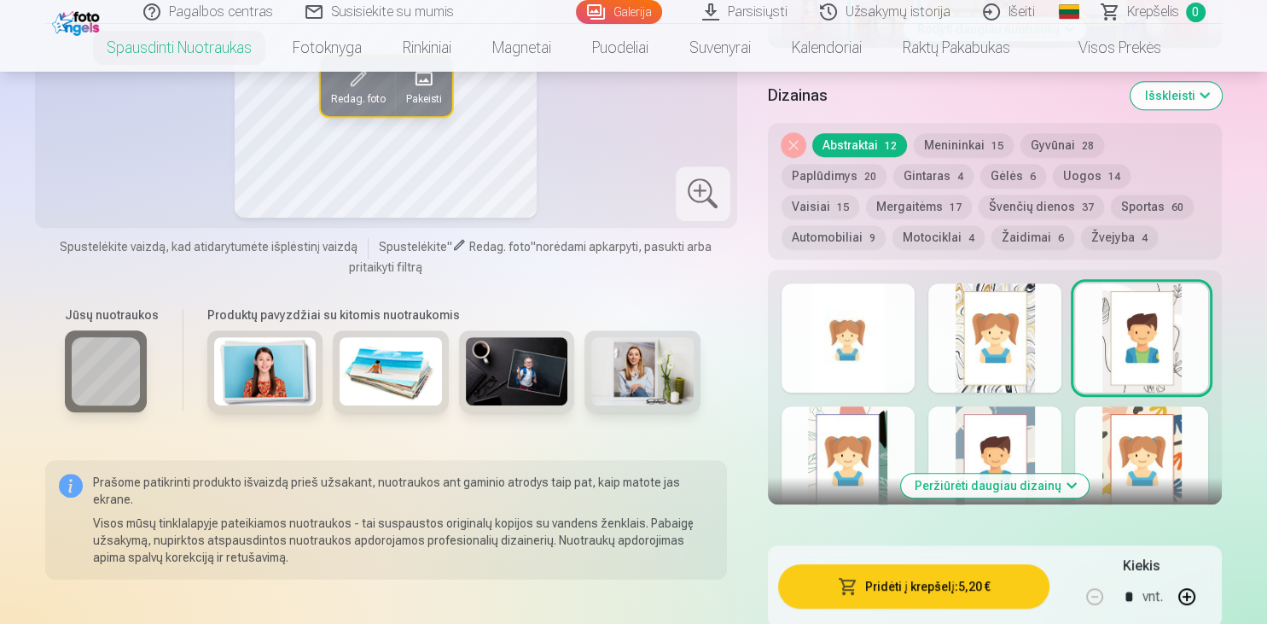
click at [858, 466] on div at bounding box center [847, 460] width 133 height 109
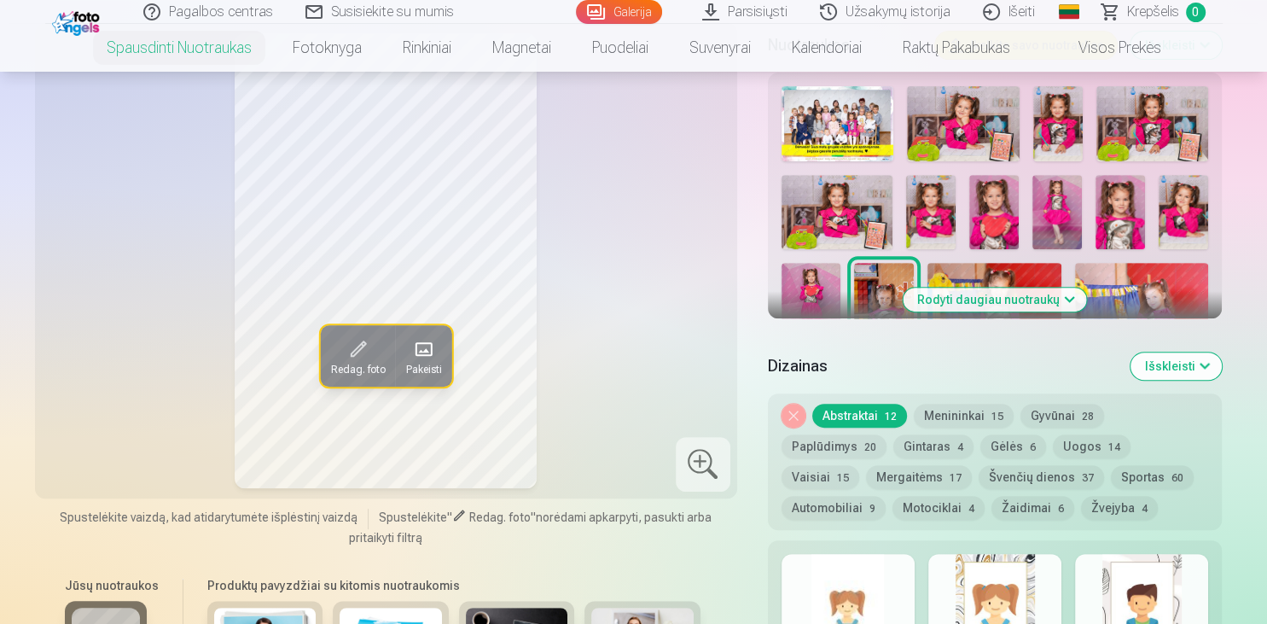
scroll to position [810, 0]
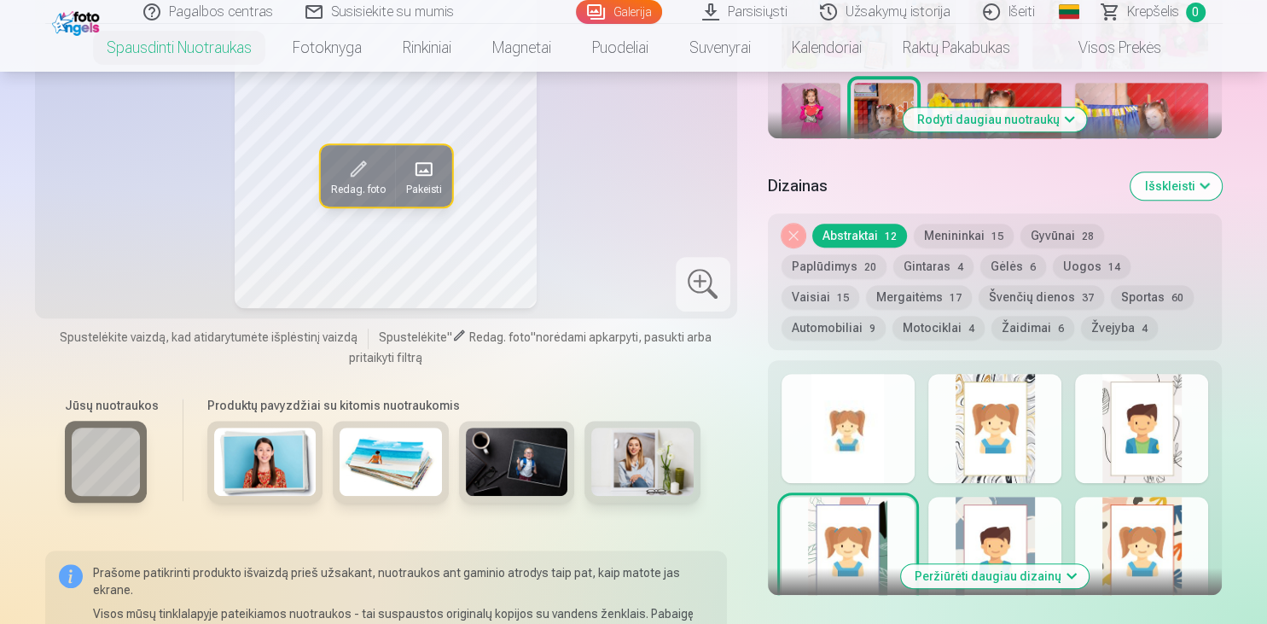
click at [980, 270] on button "Gėlės 6" at bounding box center [1013, 266] width 66 height 24
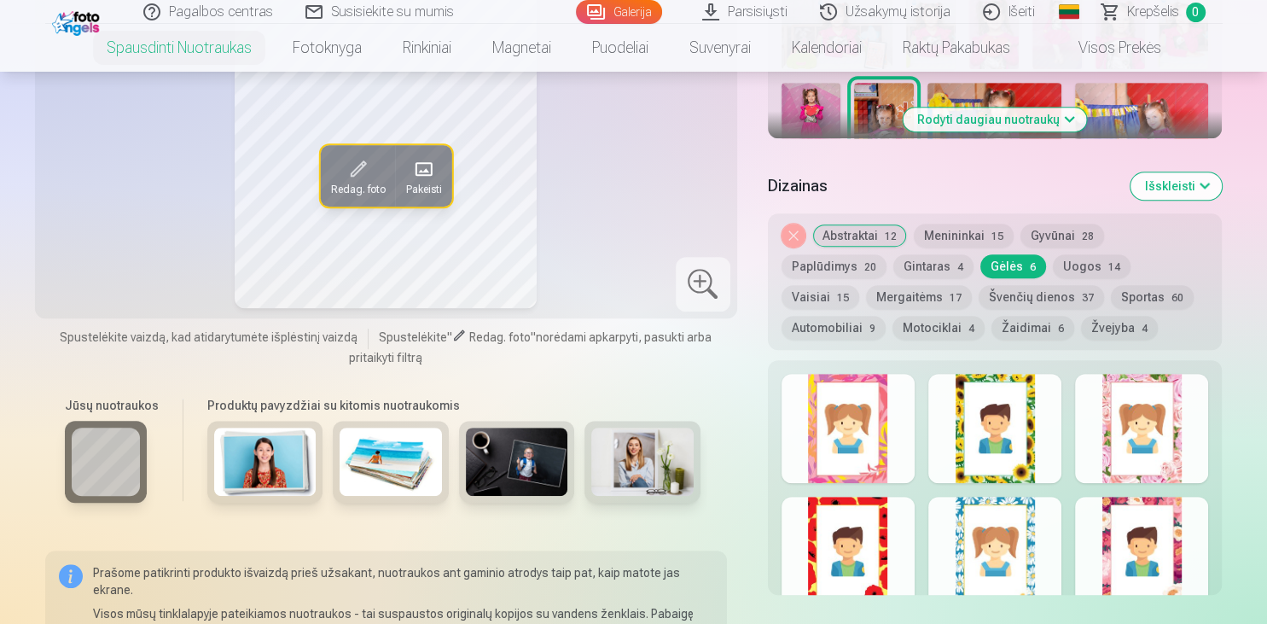
click at [1111, 295] on button "Sportas 60" at bounding box center [1152, 297] width 83 height 24
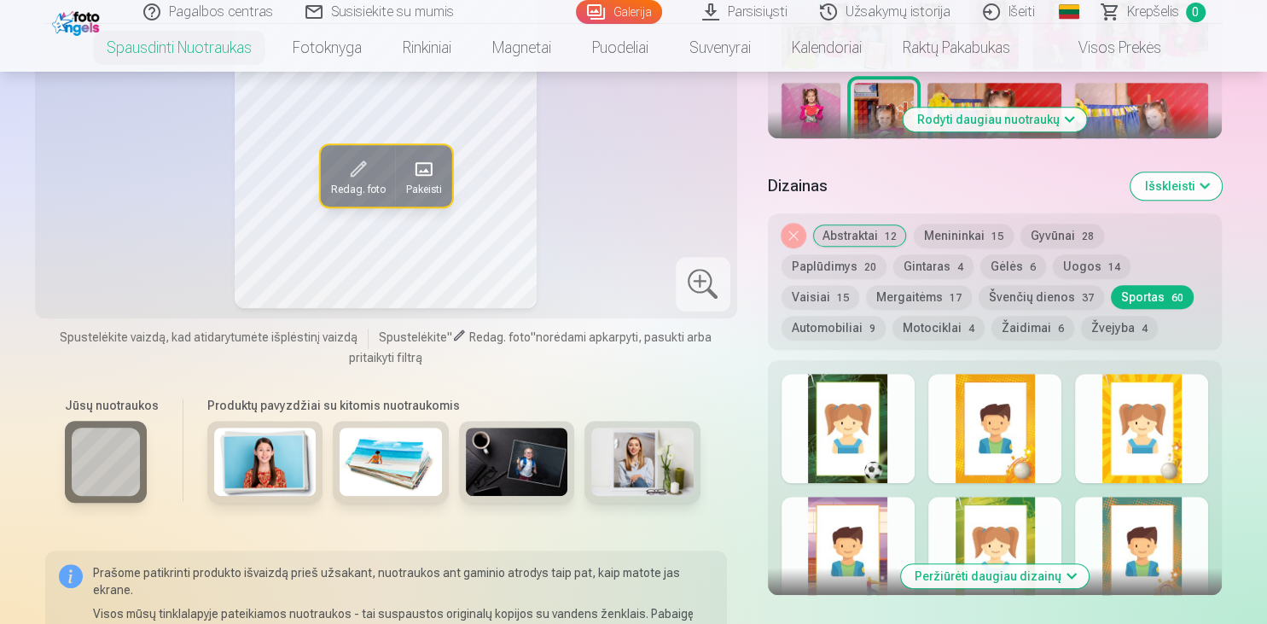
click at [984, 235] on button "Menininkai 15" at bounding box center [964, 235] width 100 height 24
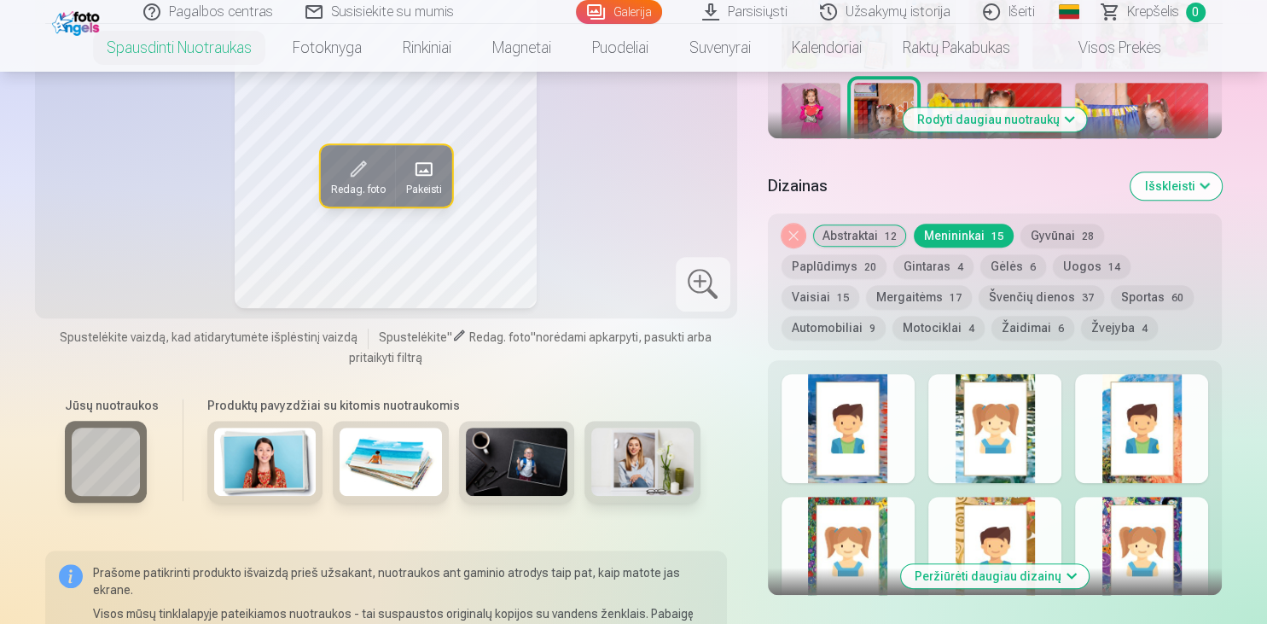
click at [1065, 228] on button "Gyvūnai 28" at bounding box center [1062, 235] width 84 height 24
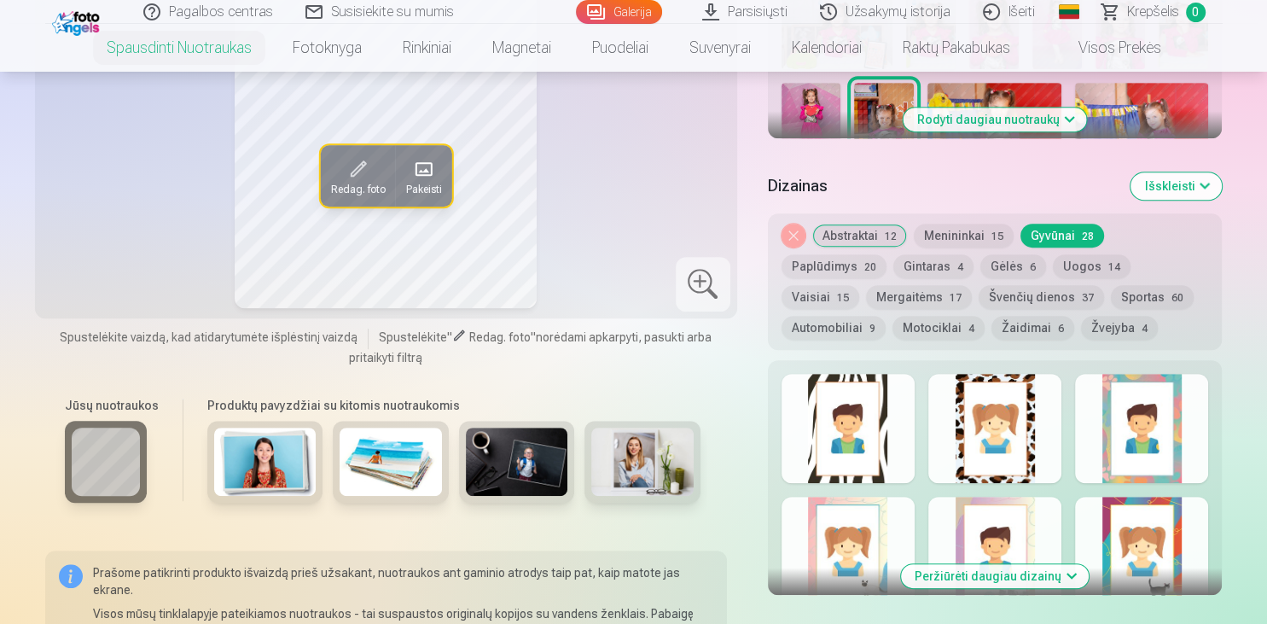
click at [886, 254] on button "Paplūdimys 20" at bounding box center [833, 266] width 105 height 24
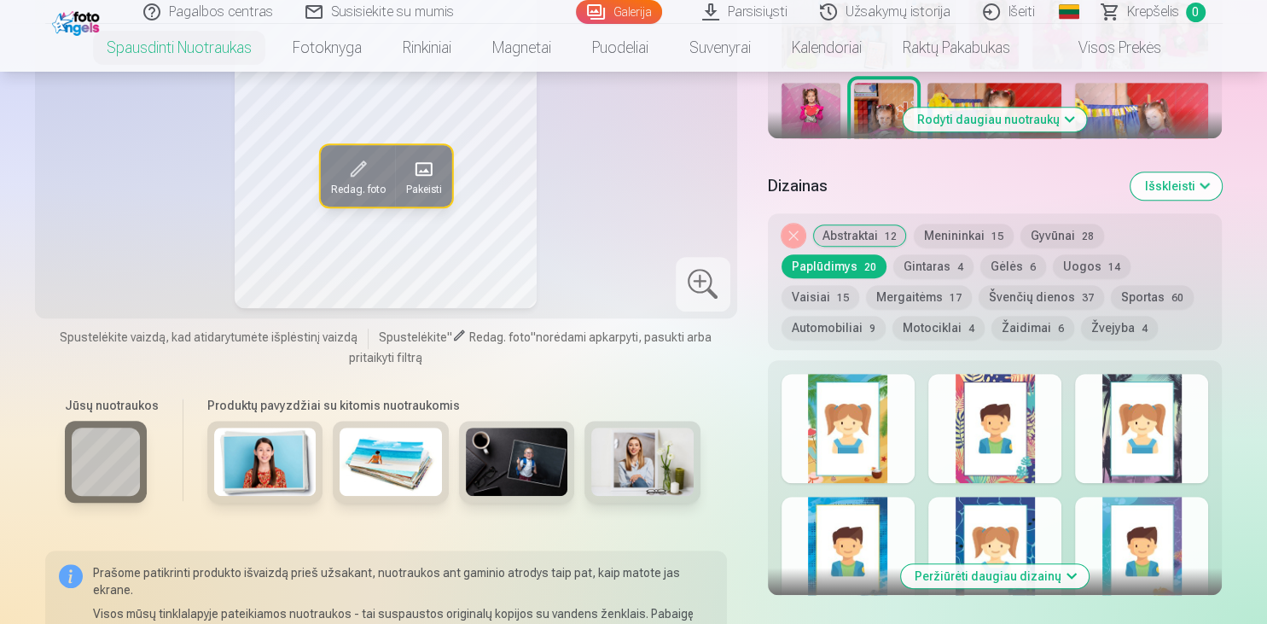
click at [893, 267] on button "Gintaras 4" at bounding box center [933, 266] width 80 height 24
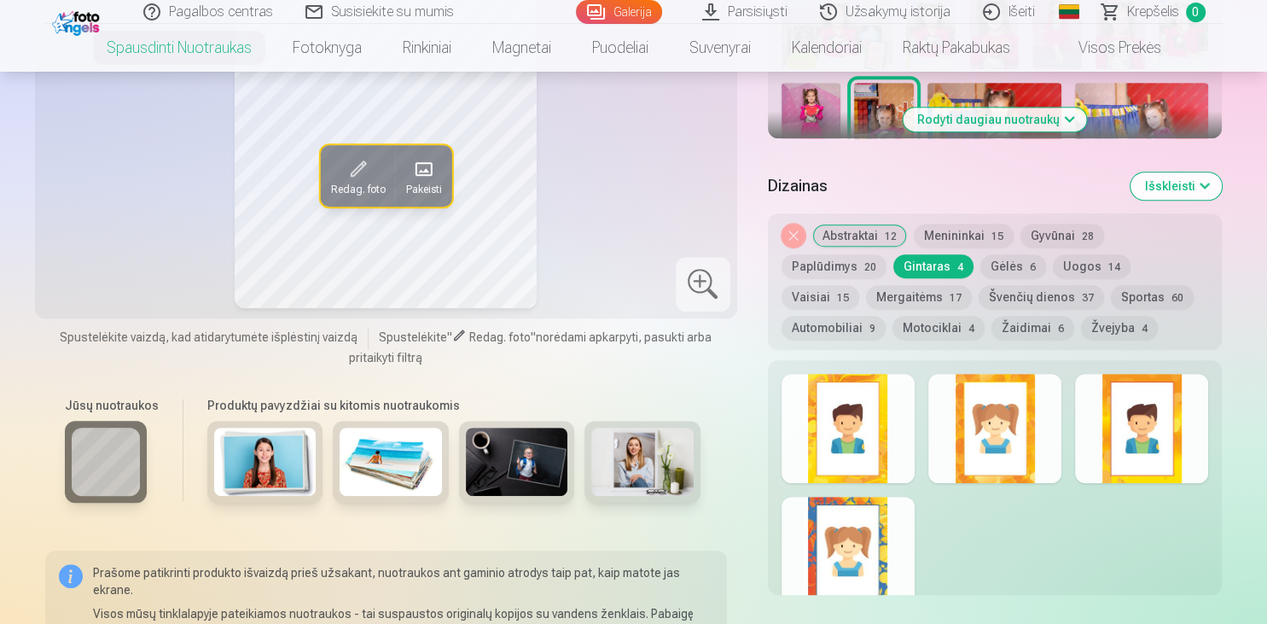
click at [978, 302] on button "Švenčių dienos 37" at bounding box center [1040, 297] width 125 height 24
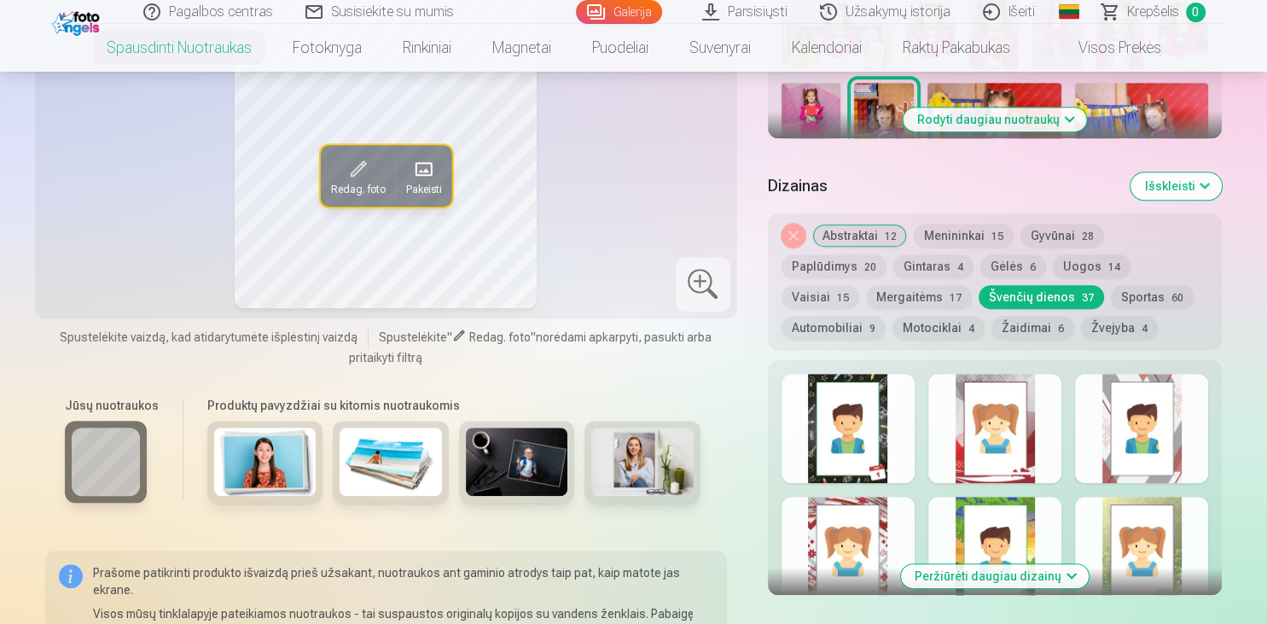
click at [984, 316] on button "Motociklai 4" at bounding box center [938, 328] width 92 height 24
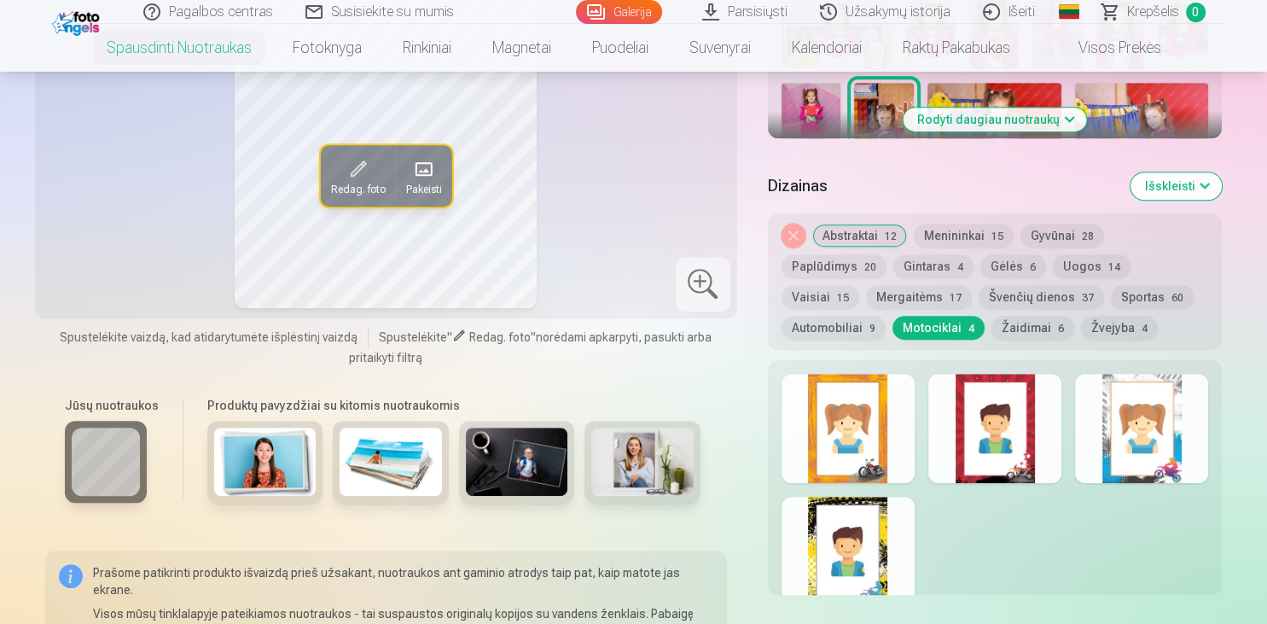
click at [885, 316] on button "Automobiliai 9" at bounding box center [833, 328] width 104 height 24
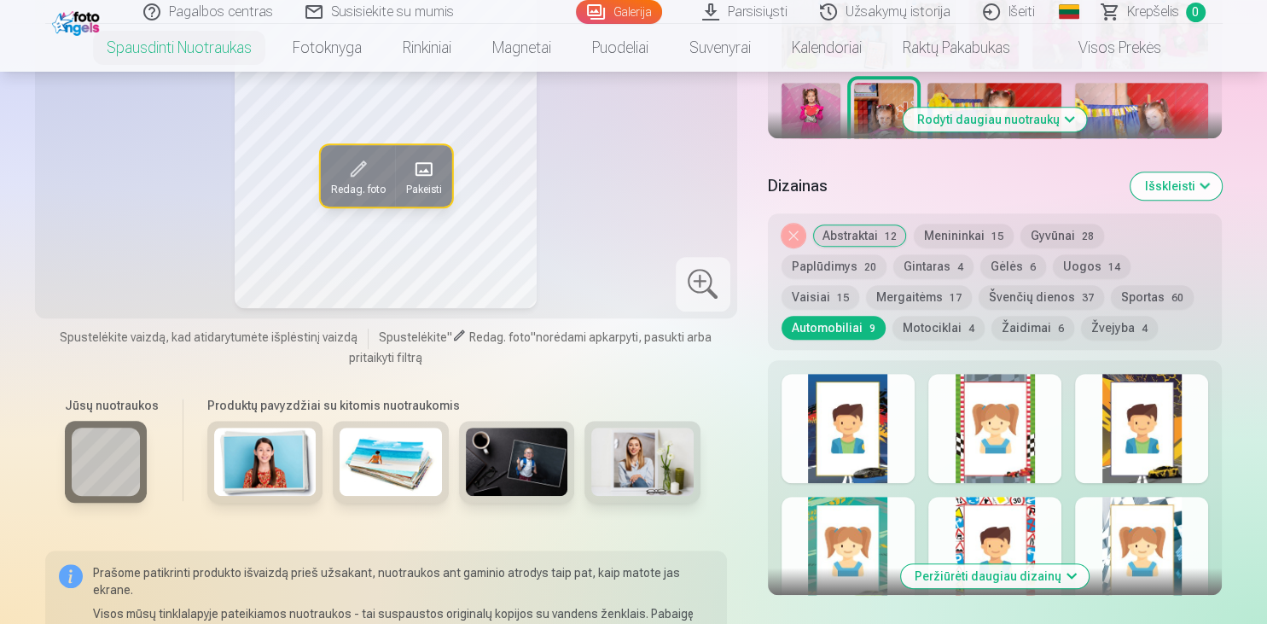
click at [1081, 325] on button "Žvejyba 4" at bounding box center [1119, 328] width 77 height 24
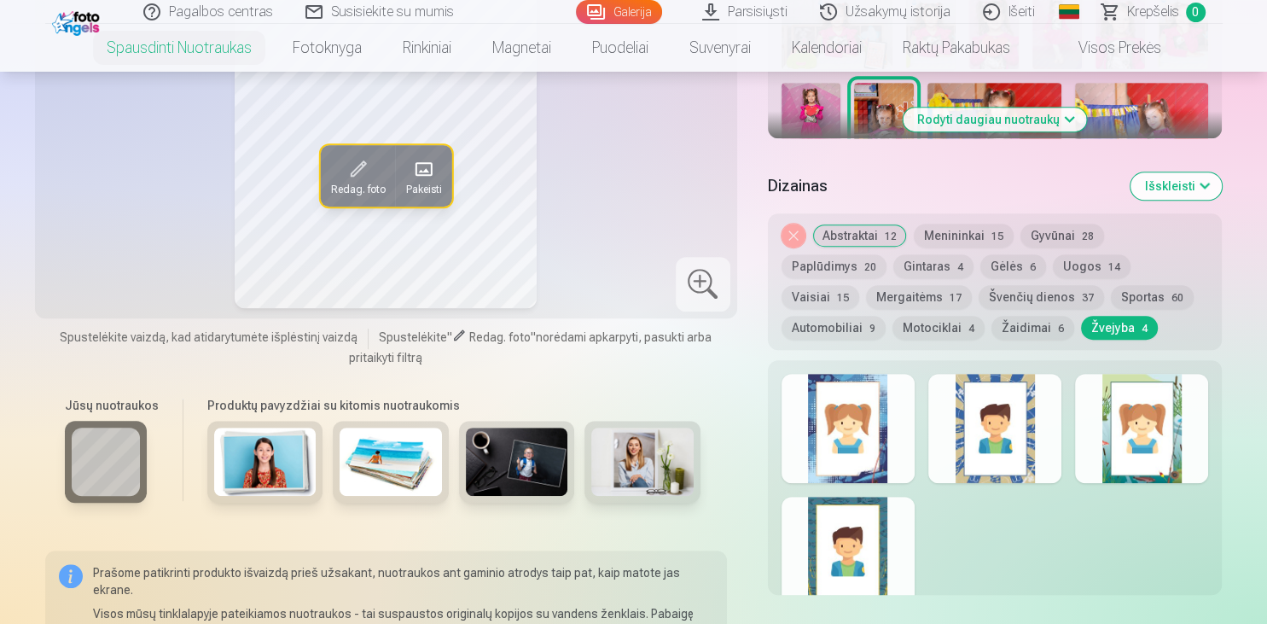
click at [991, 323] on button "Žaidimai 6" at bounding box center [1032, 328] width 83 height 24
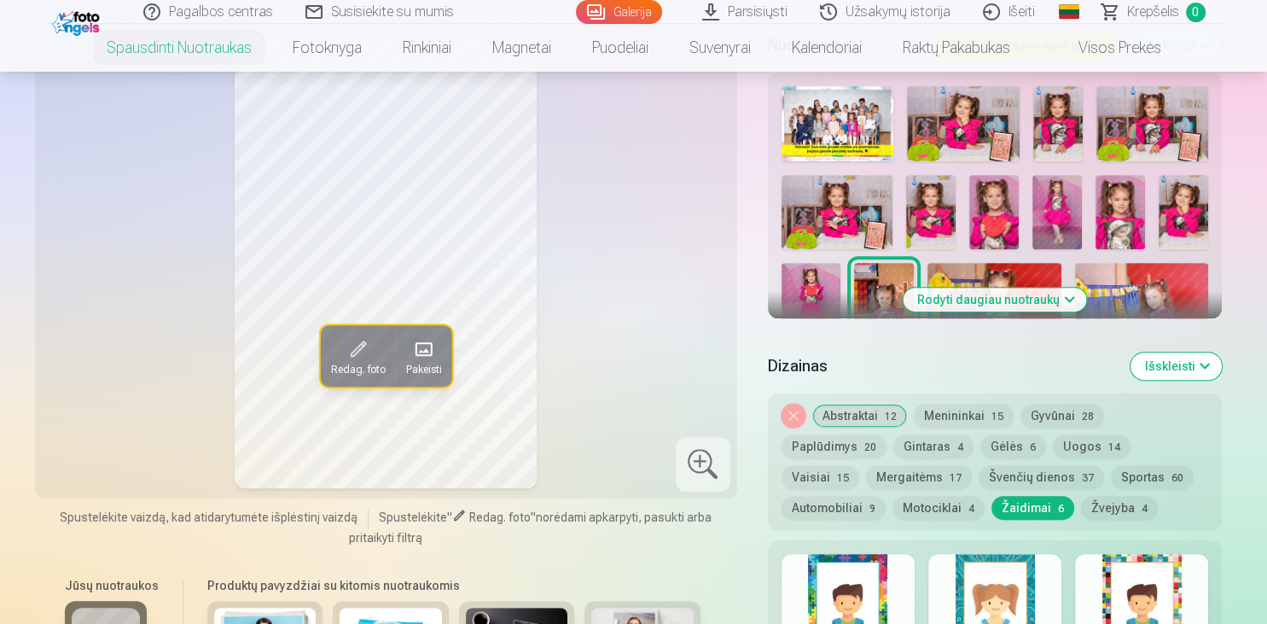
scroll to position [360, 0]
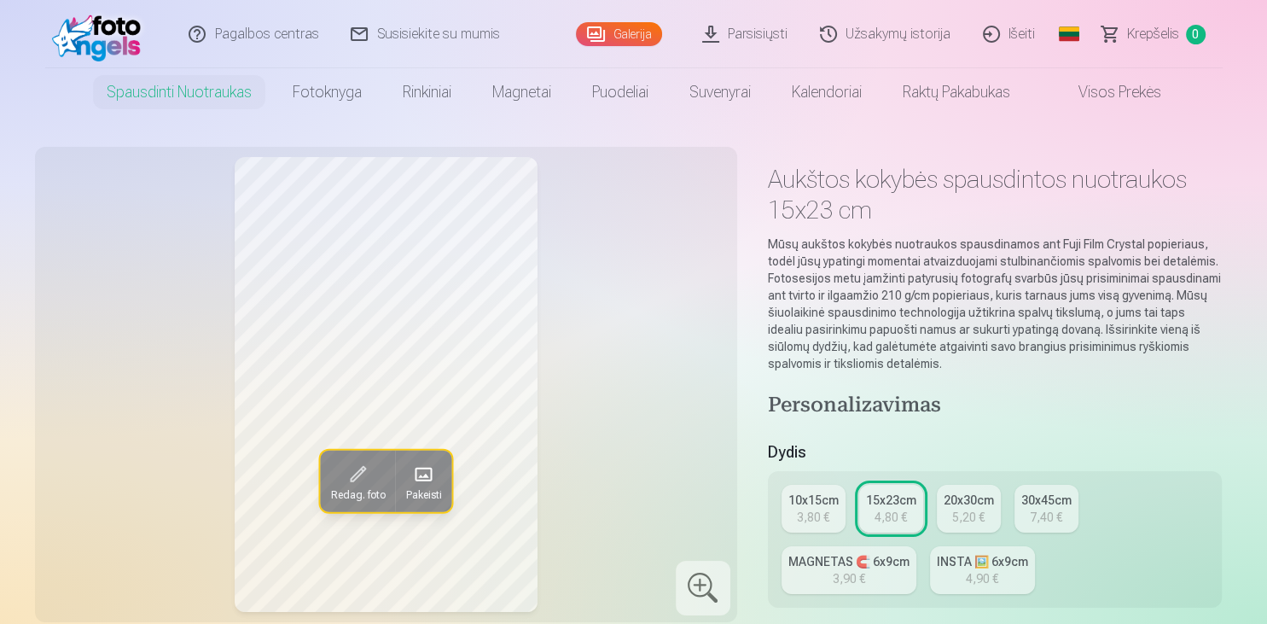
click at [618, 32] on link "Galerija" at bounding box center [619, 34] width 86 height 24
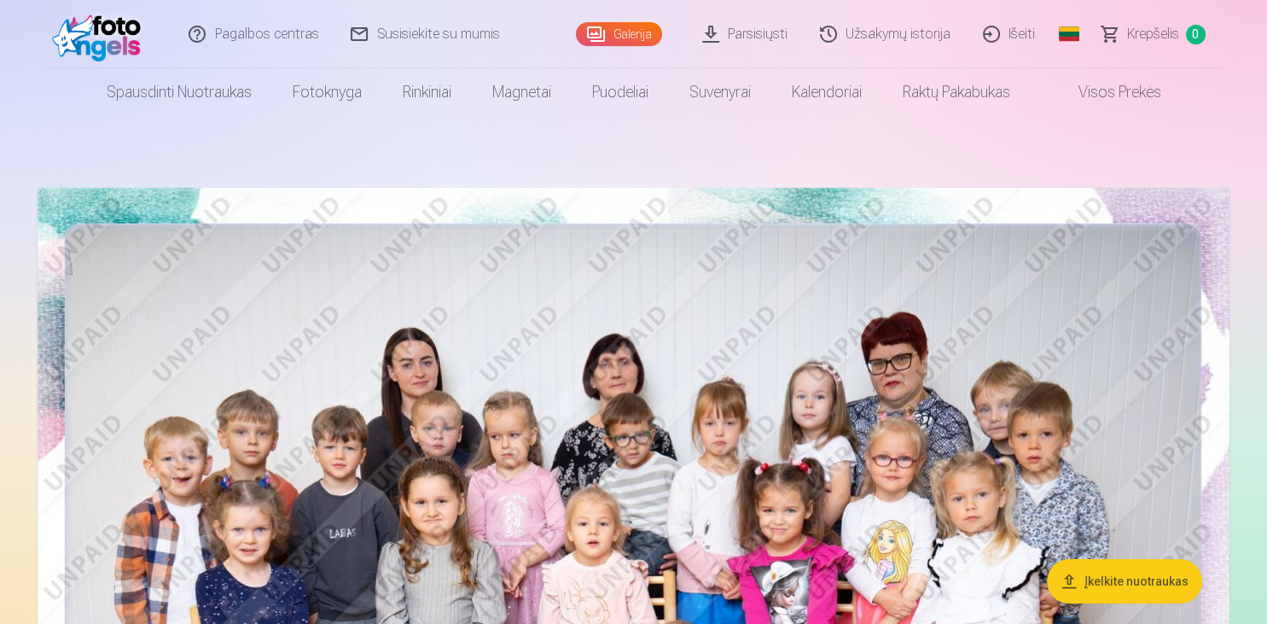
click at [730, 38] on link "Parsisiųsti" at bounding box center [746, 34] width 118 height 68
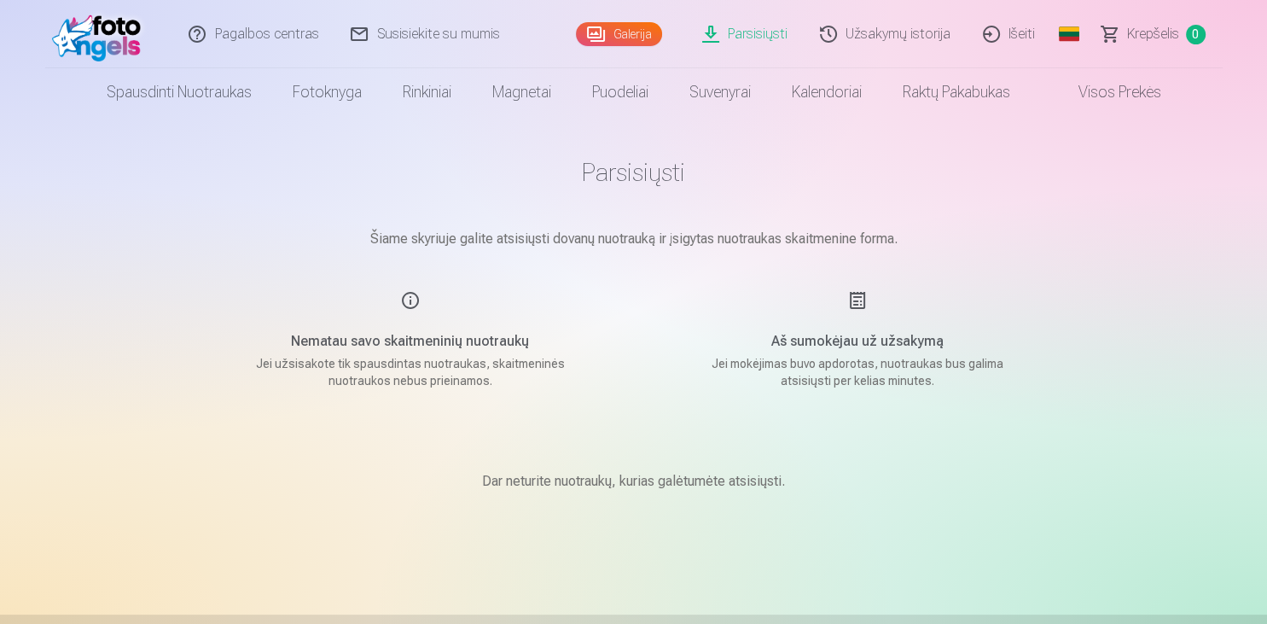
click at [651, 41] on link "Galerija" at bounding box center [619, 34] width 86 height 24
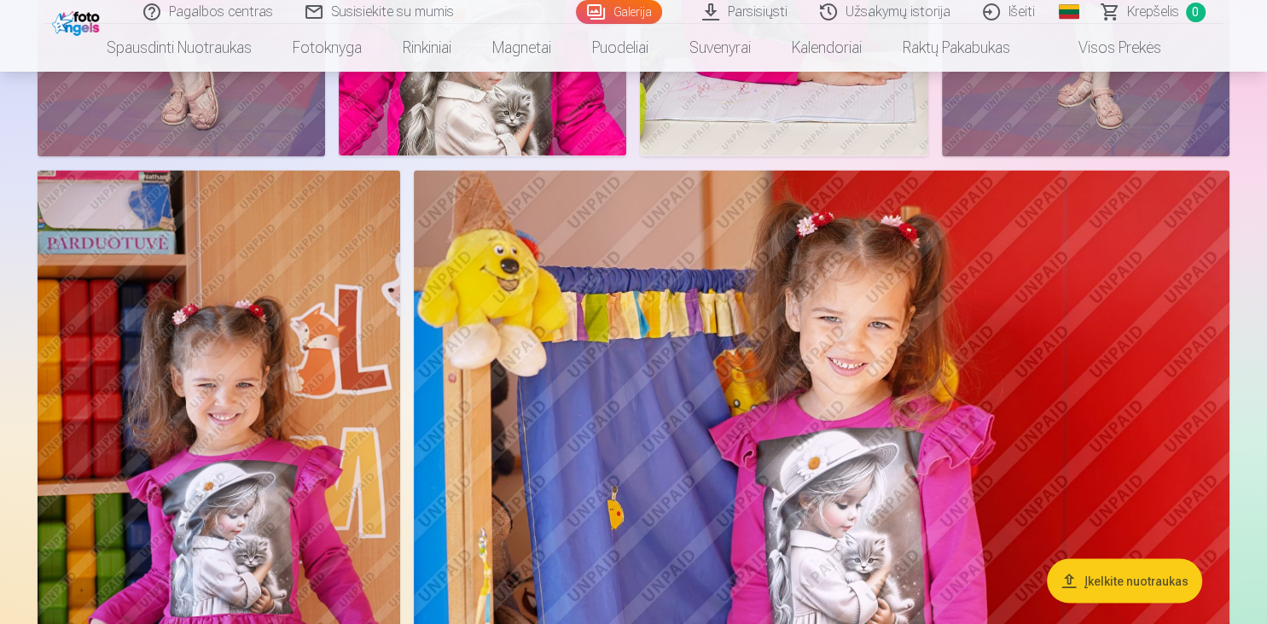
scroll to position [2702, 0]
